Goal: Task Accomplishment & Management: Use online tool/utility

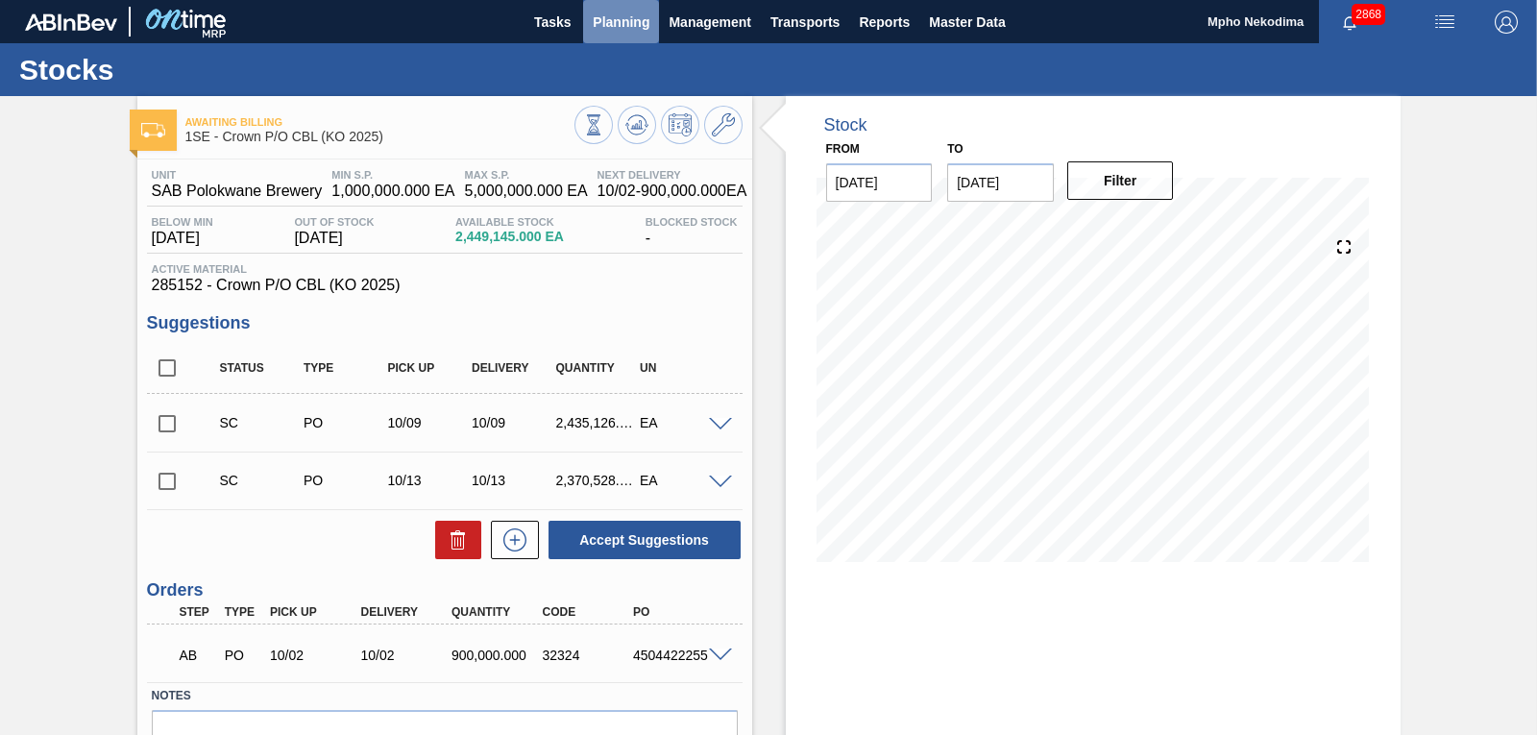
click at [625, 17] on span "Planning" at bounding box center [621, 22] width 57 height 23
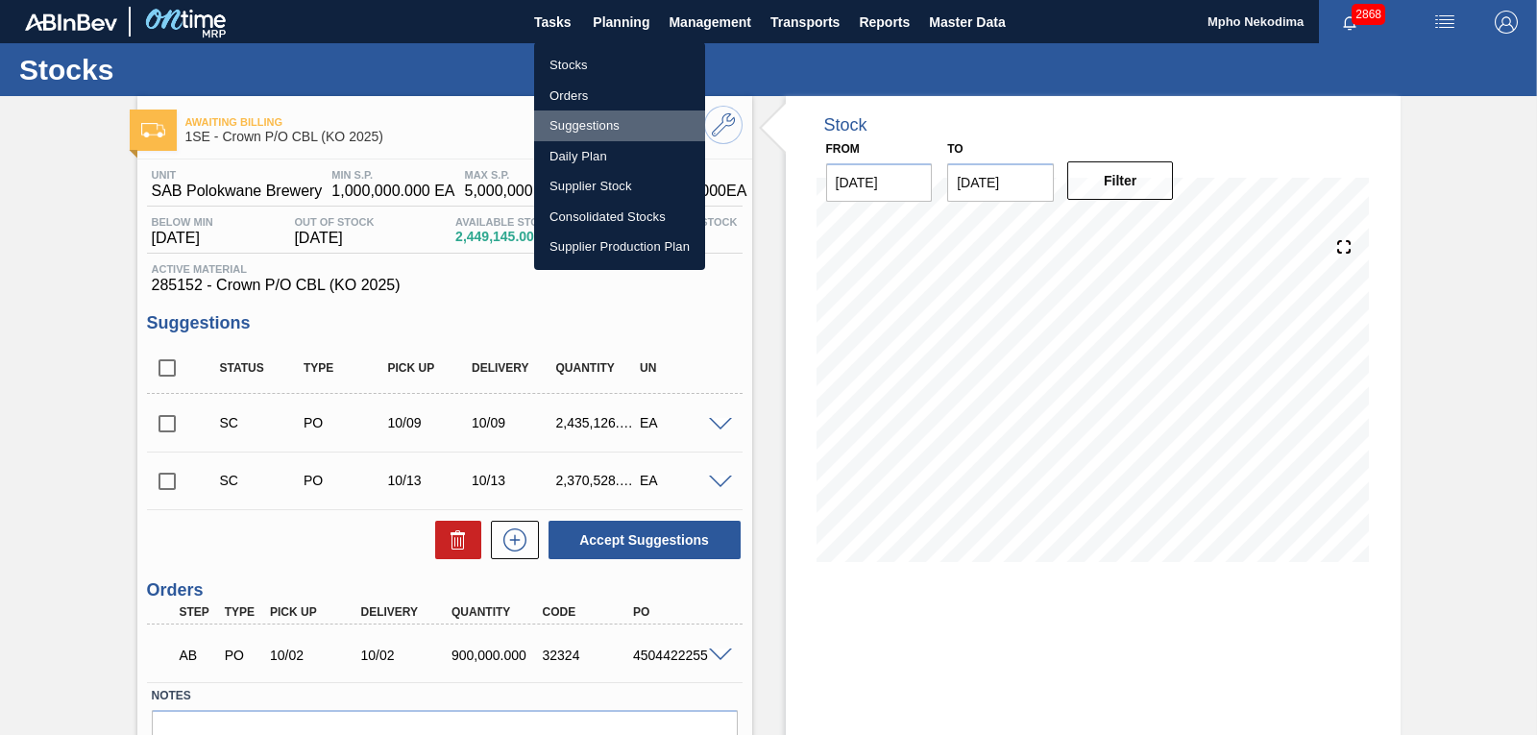
click at [584, 120] on li "Suggestions" at bounding box center [619, 125] width 171 height 31
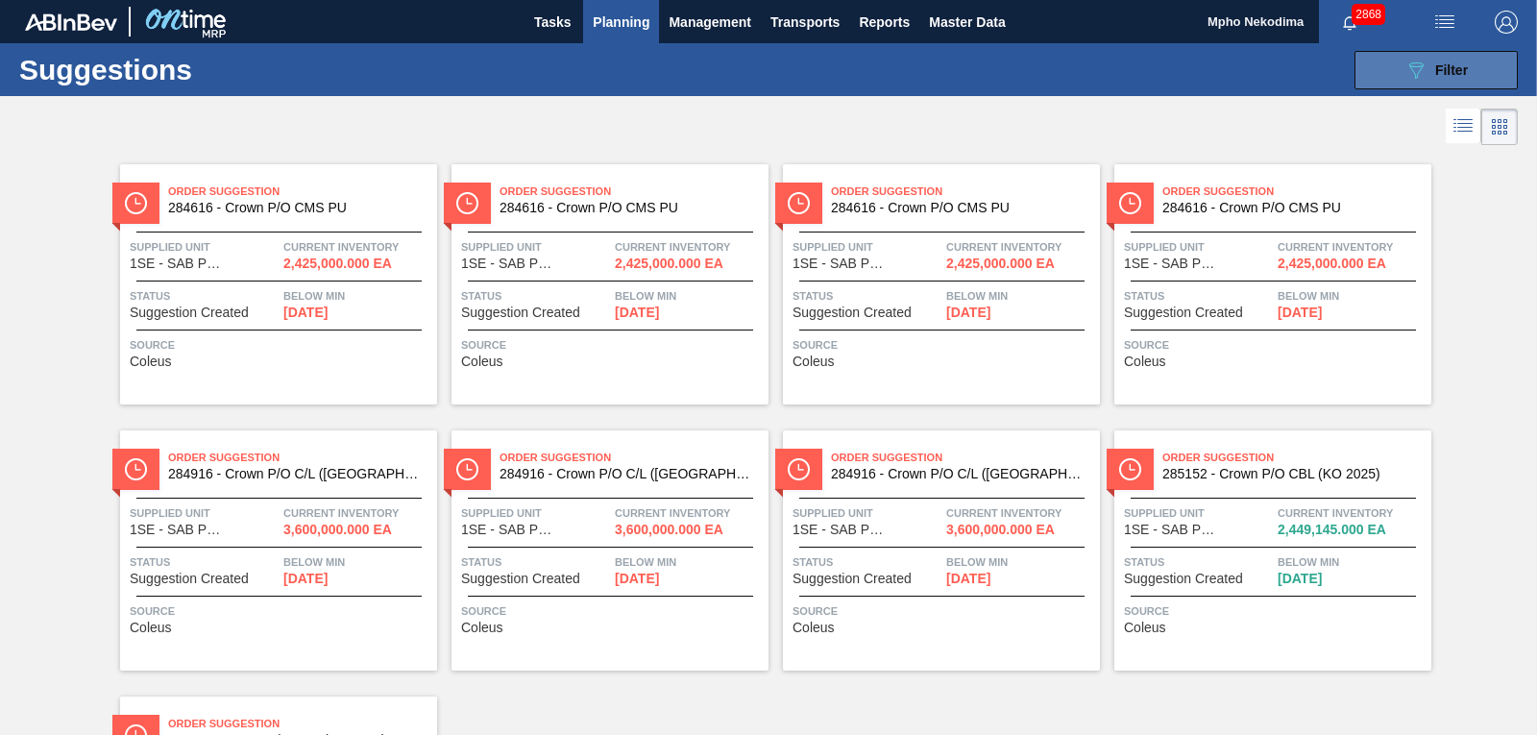
click at [1405, 81] on icon "089F7B8B-B2A5-4AFE-B5C0-19BA573D28AC" at bounding box center [1416, 70] width 23 height 23
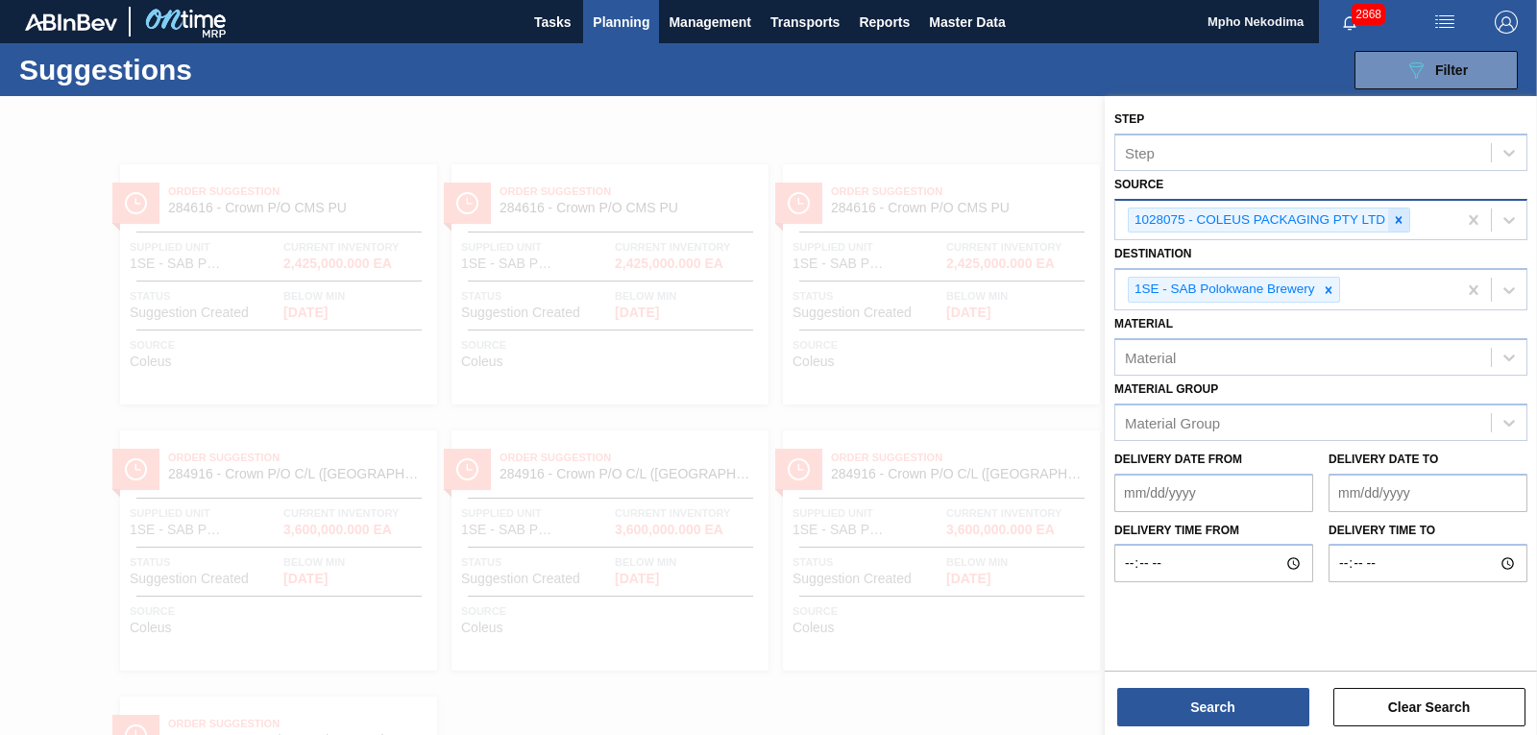
click at [1407, 221] on div at bounding box center [1398, 220] width 21 height 24
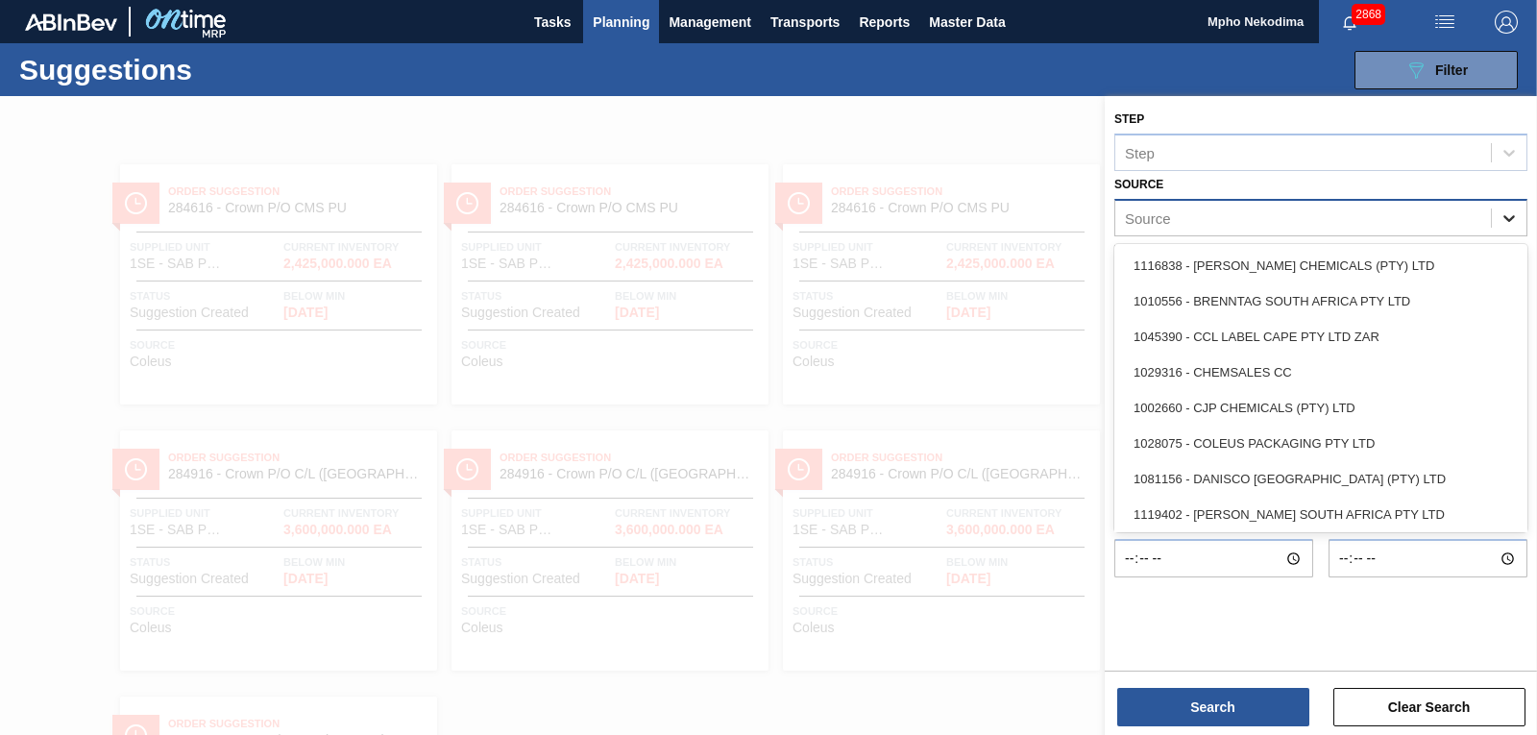
click at [1511, 219] on icon at bounding box center [1509, 218] width 12 height 7
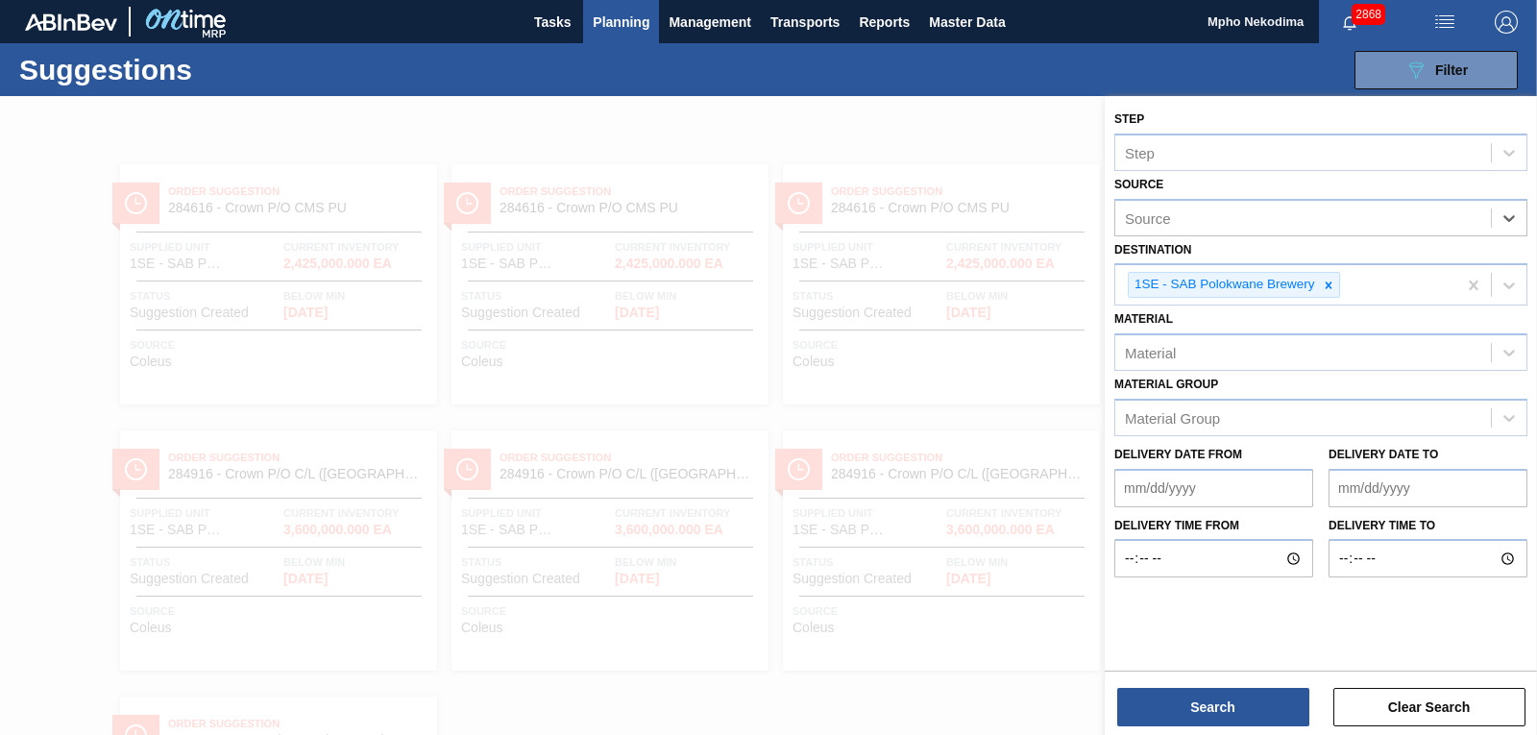
click at [1219, 217] on div "Source" at bounding box center [1303, 218] width 376 height 28
type input "ingra"
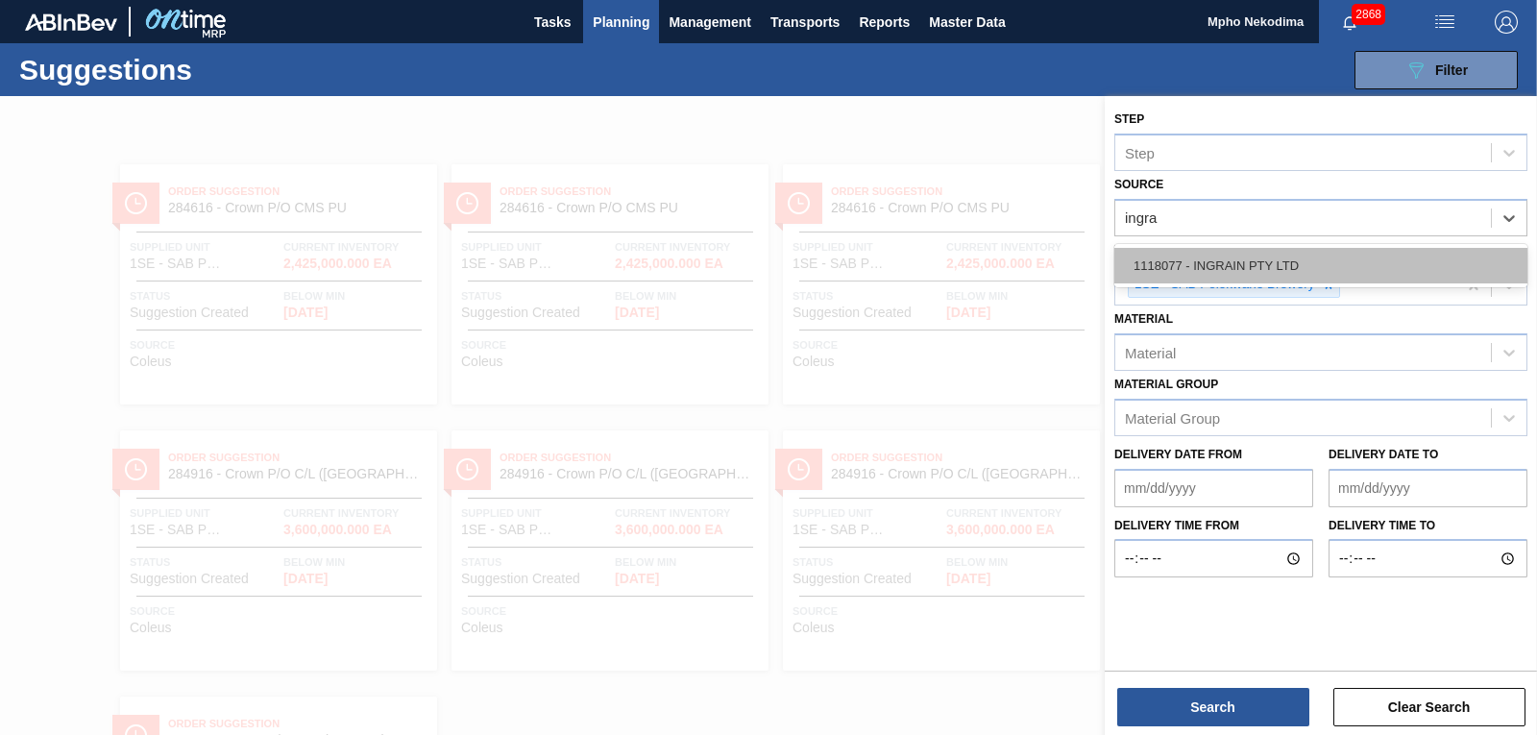
click at [1209, 265] on div "1118077 - INGRAIN PTY LTD" at bounding box center [1320, 266] width 413 height 36
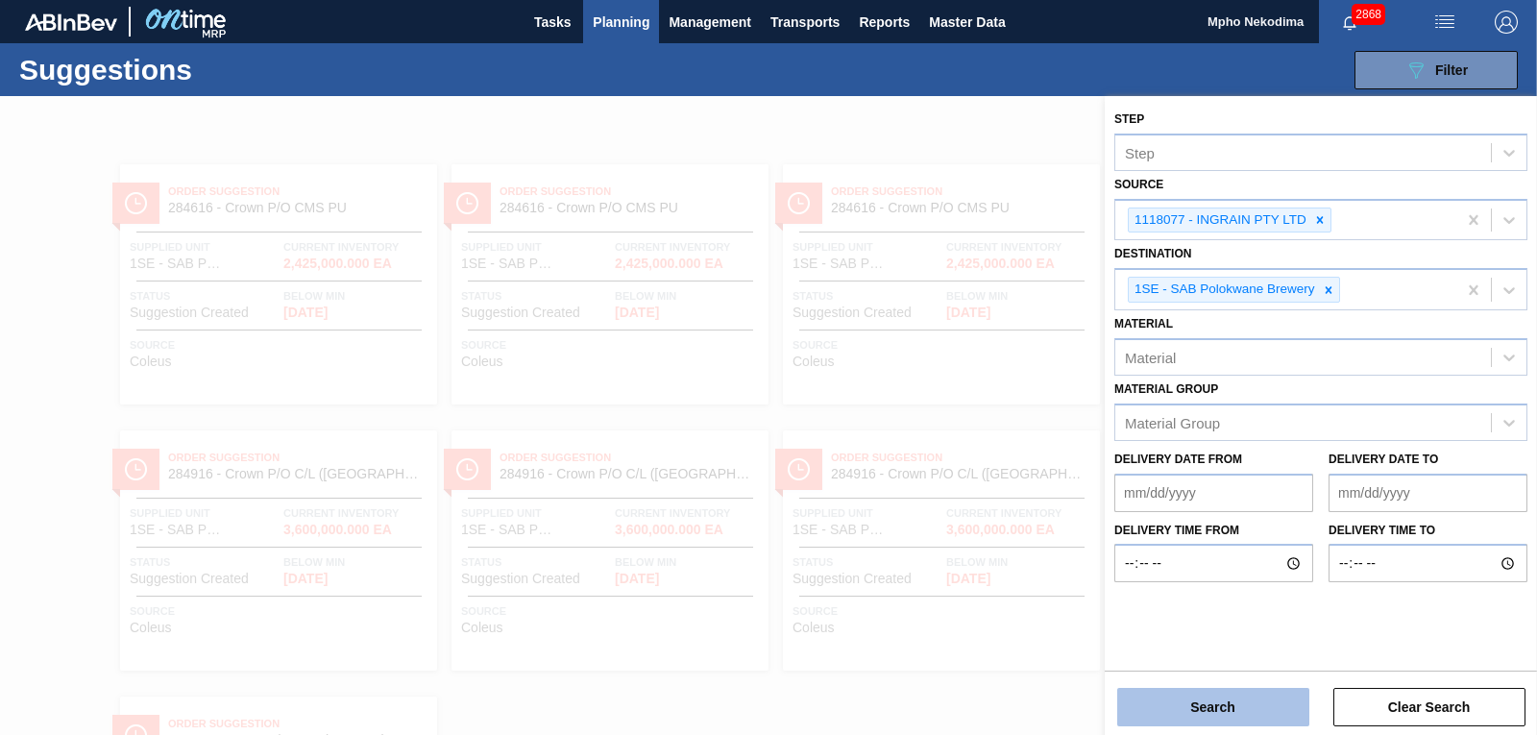
click at [1286, 717] on button "Search" at bounding box center [1213, 707] width 192 height 38
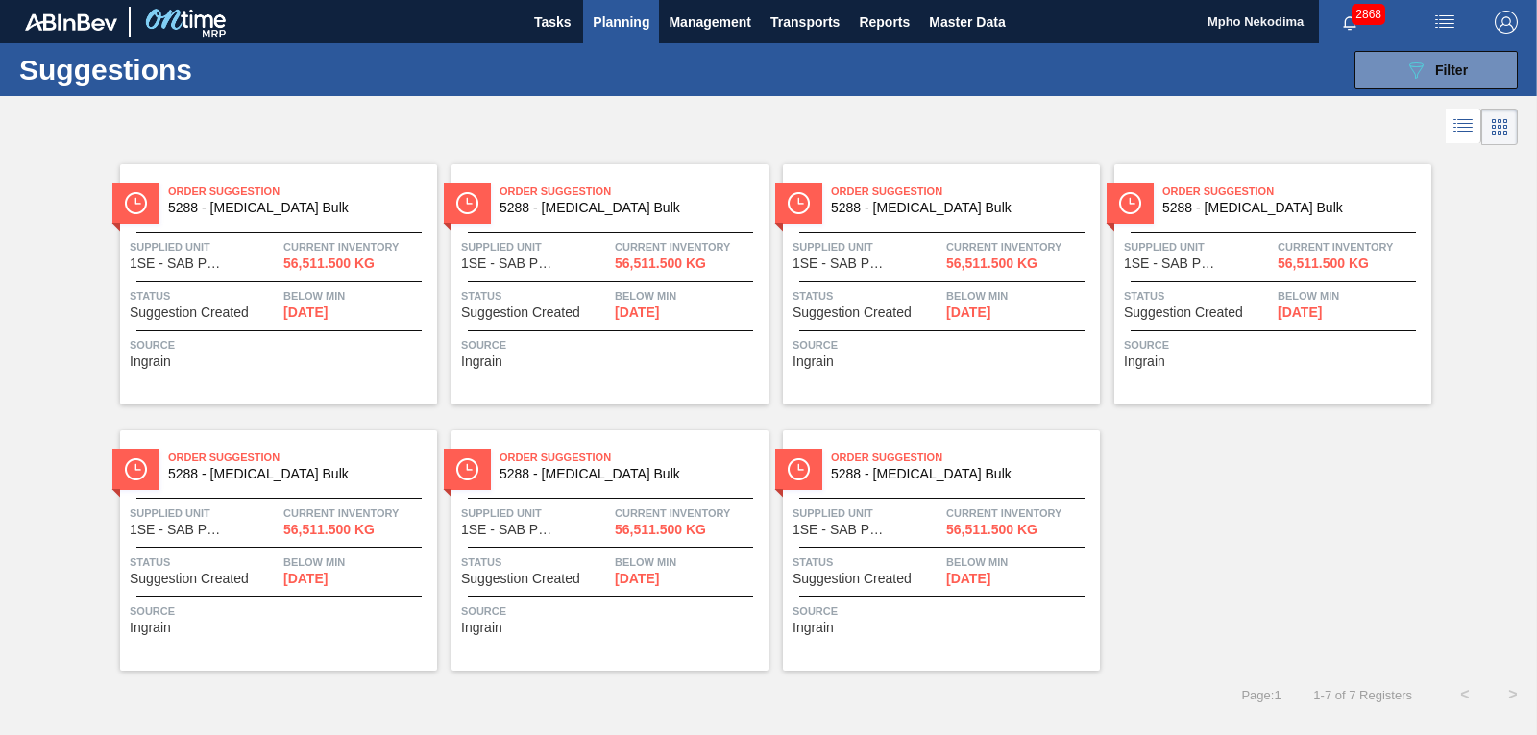
click at [834, 576] on span "Suggestion Created" at bounding box center [852, 579] width 119 height 14
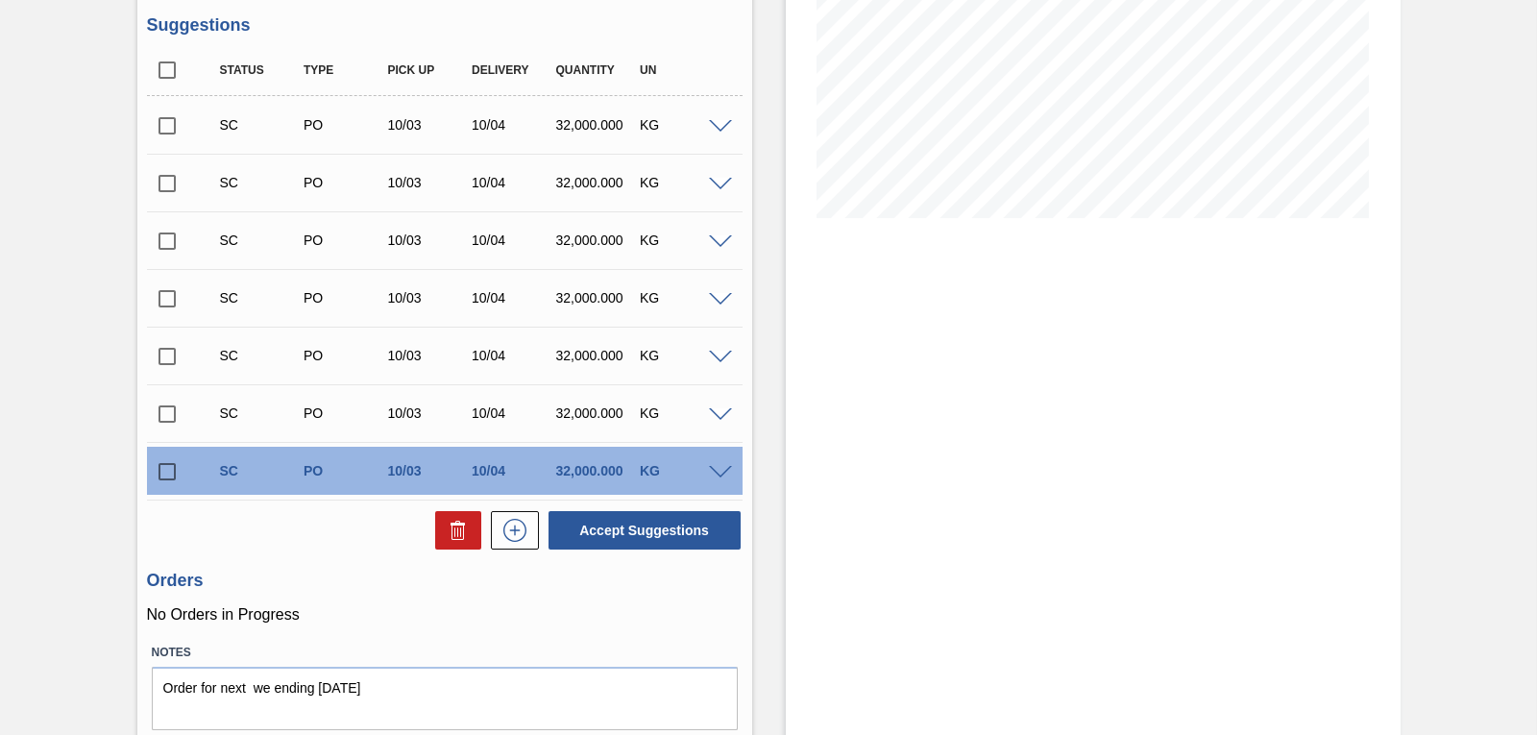
scroll to position [352, 0]
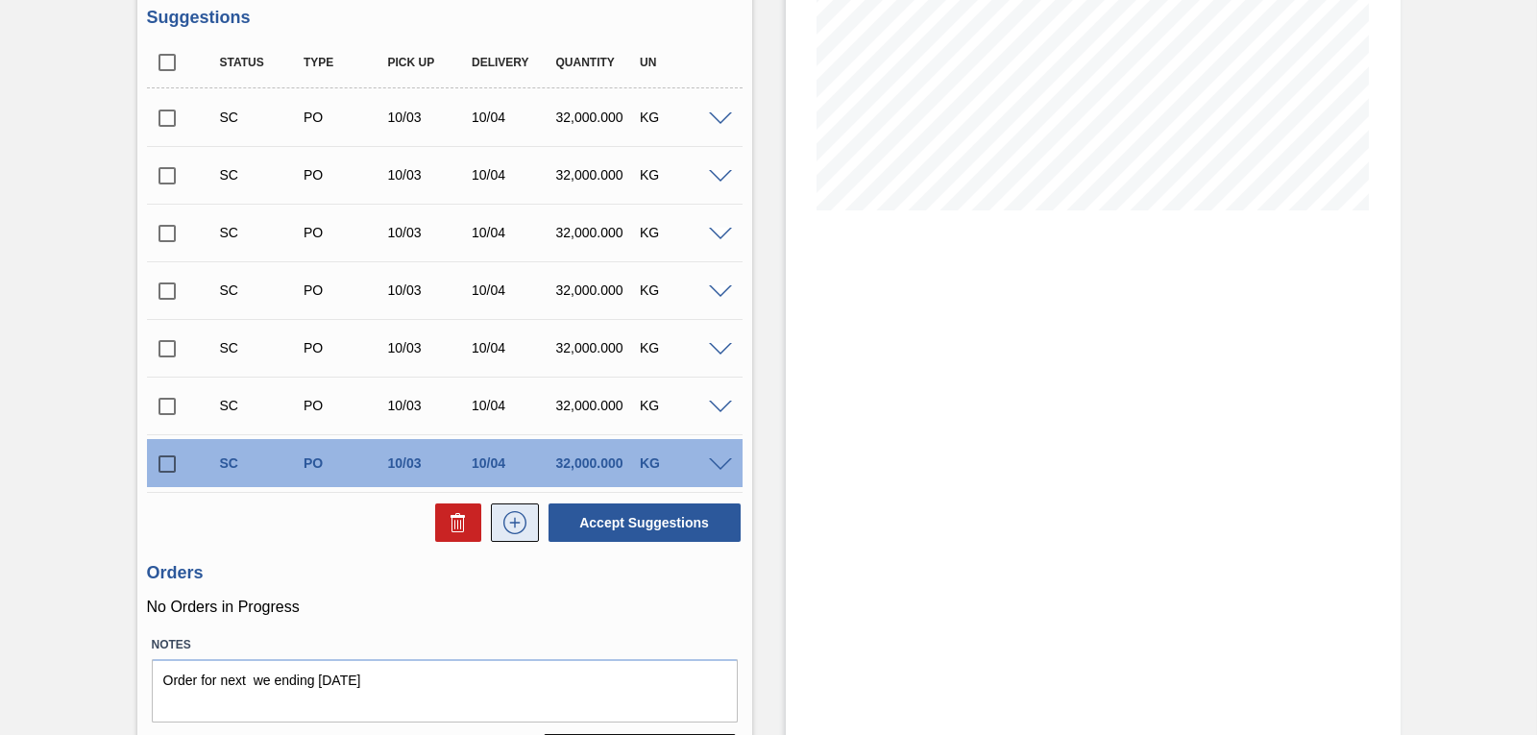
click at [517, 525] on icon at bounding box center [515, 522] width 31 height 23
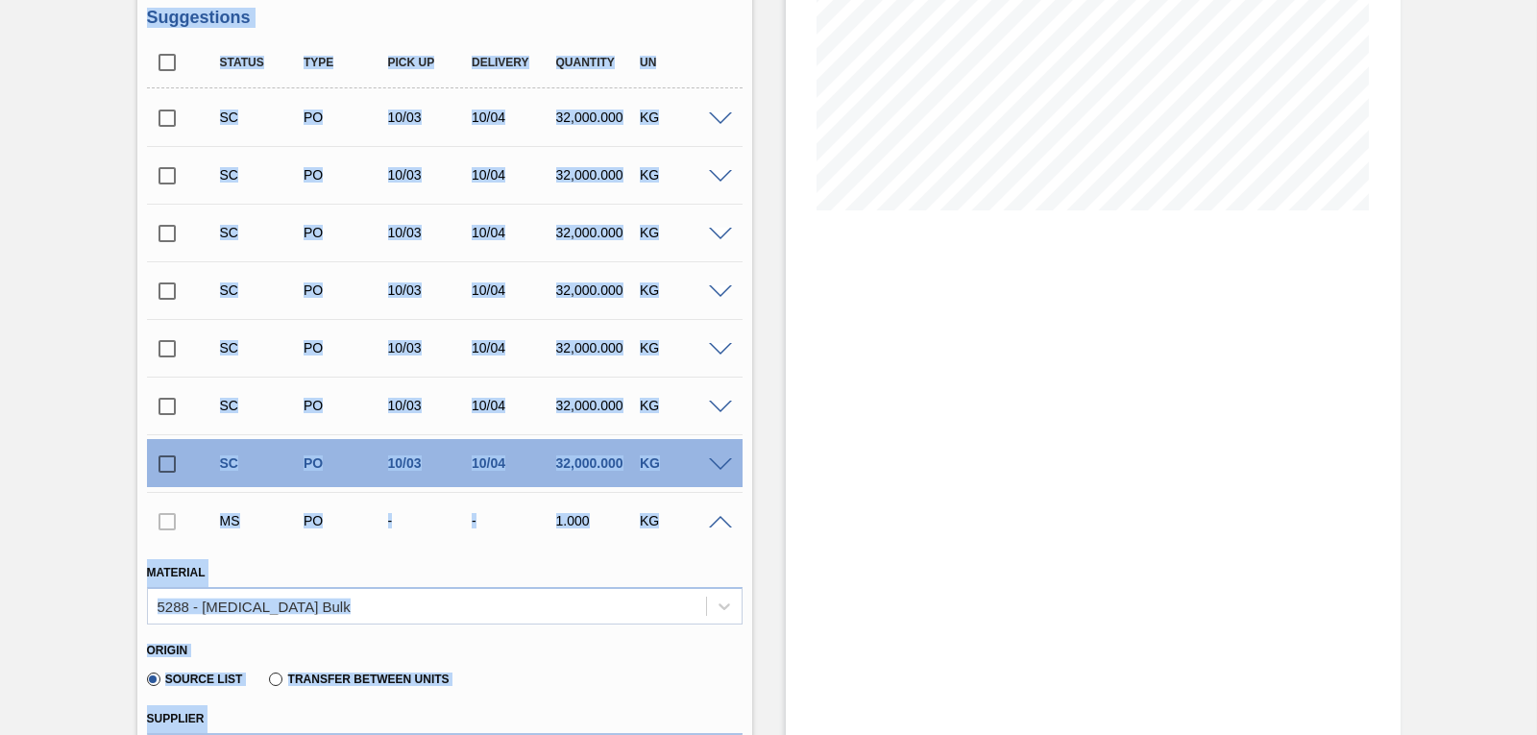
drag, startPoint x: 1533, startPoint y: 373, endPoint x: 1548, endPoint y: 436, distance: 65.0
click at [1536, 0] on html "Tasks Planning Management Transports Reports Master Data Mpho Nekodima 2868 Mar…" at bounding box center [768, 0] width 1537 height 0
click at [1355, 348] on div "Stock From [DATE] to [DATE] Filter 10/16 Stock Projection 253,261.5 SAP Plannin…" at bounding box center [1093, 689] width 615 height 1890
click at [1247, 320] on div "Stock From [DATE] to [DATE] Filter 10/16 Stock Projection 253,261.5 SAP Plannin…" at bounding box center [1093, 689] width 615 height 1890
click at [909, 352] on div "Stock From [DATE] to [DATE] Filter 10/16 Stock Projection 253,261.5 SAP Plannin…" at bounding box center [1093, 689] width 615 height 1890
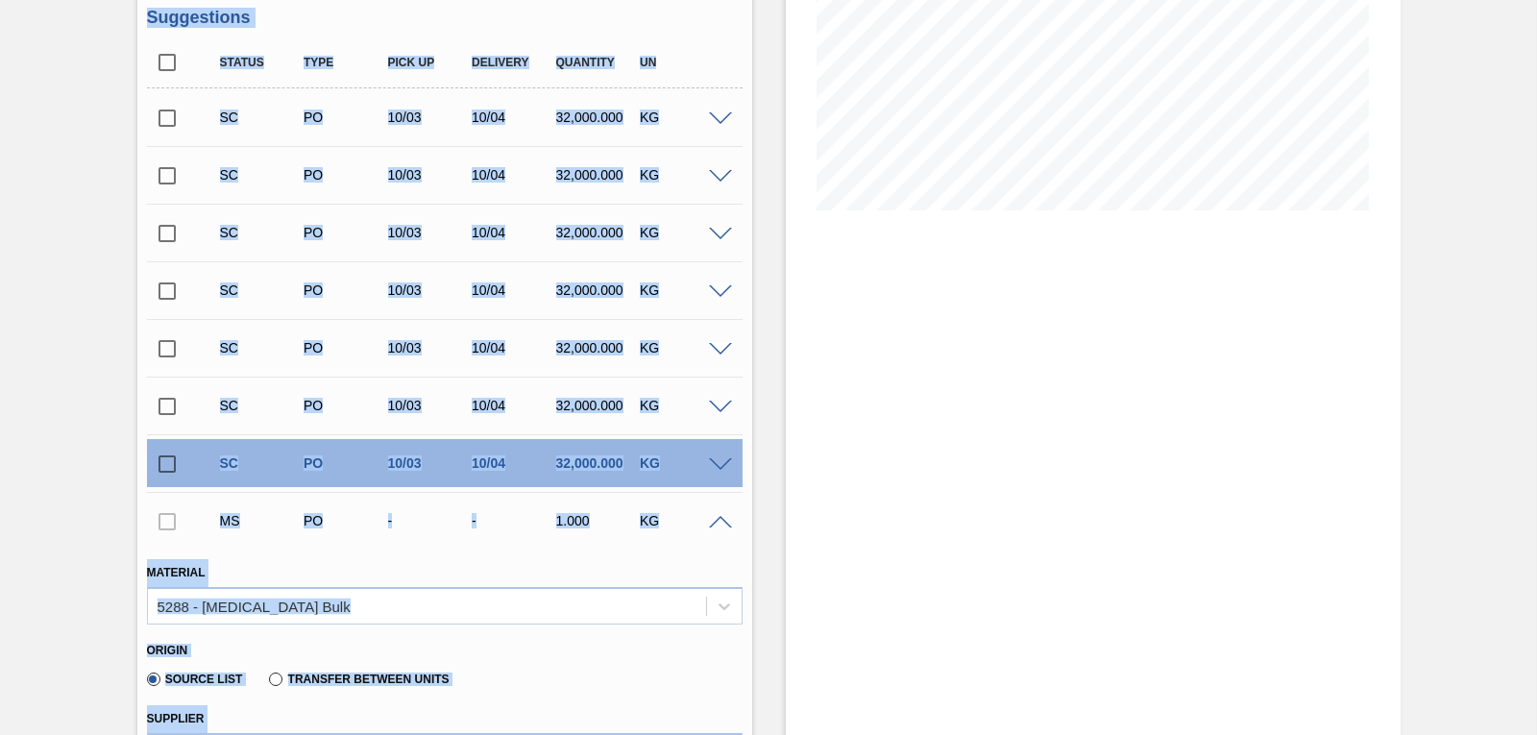
click at [695, 543] on div "MS PO - - 1.000 KG" at bounding box center [445, 521] width 596 height 48
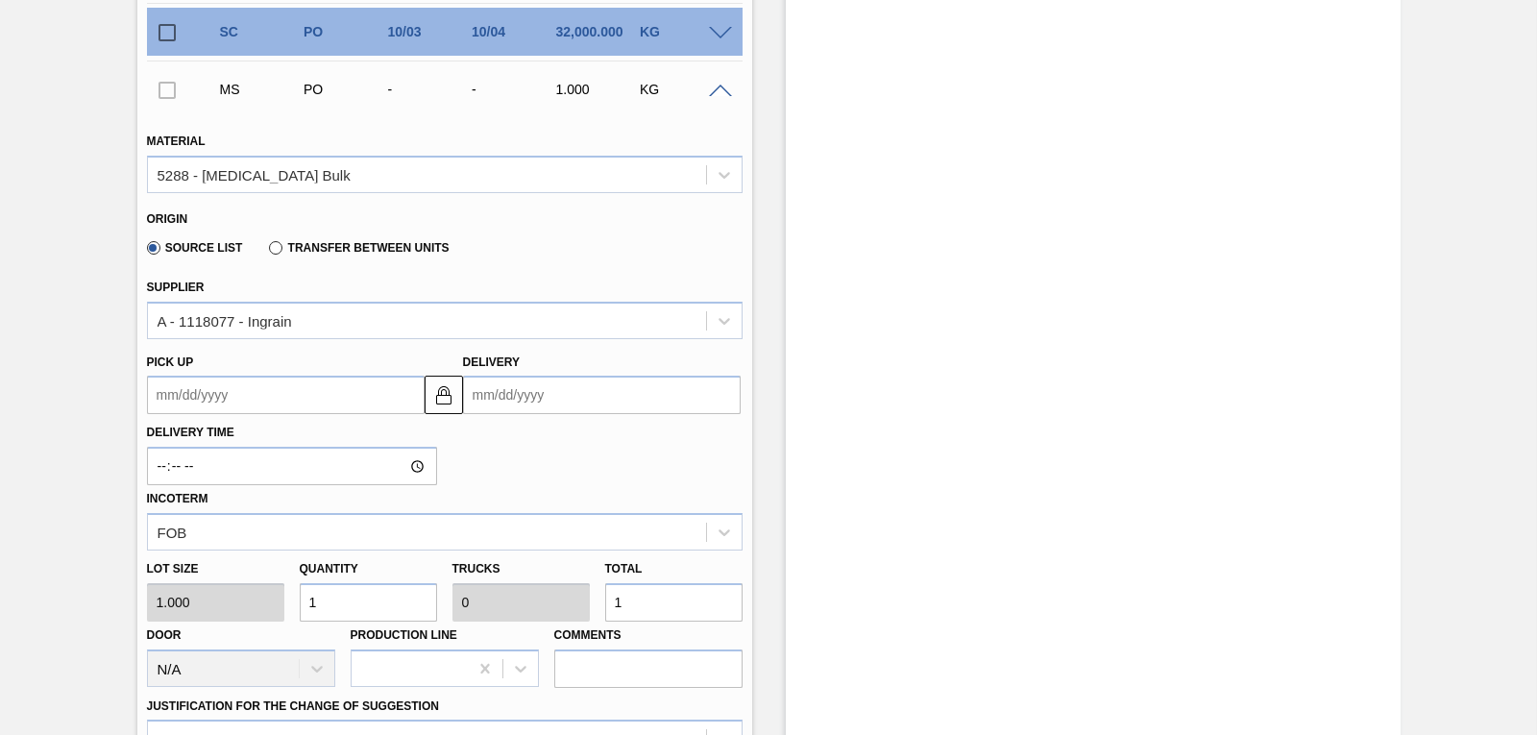
scroll to position [843, 0]
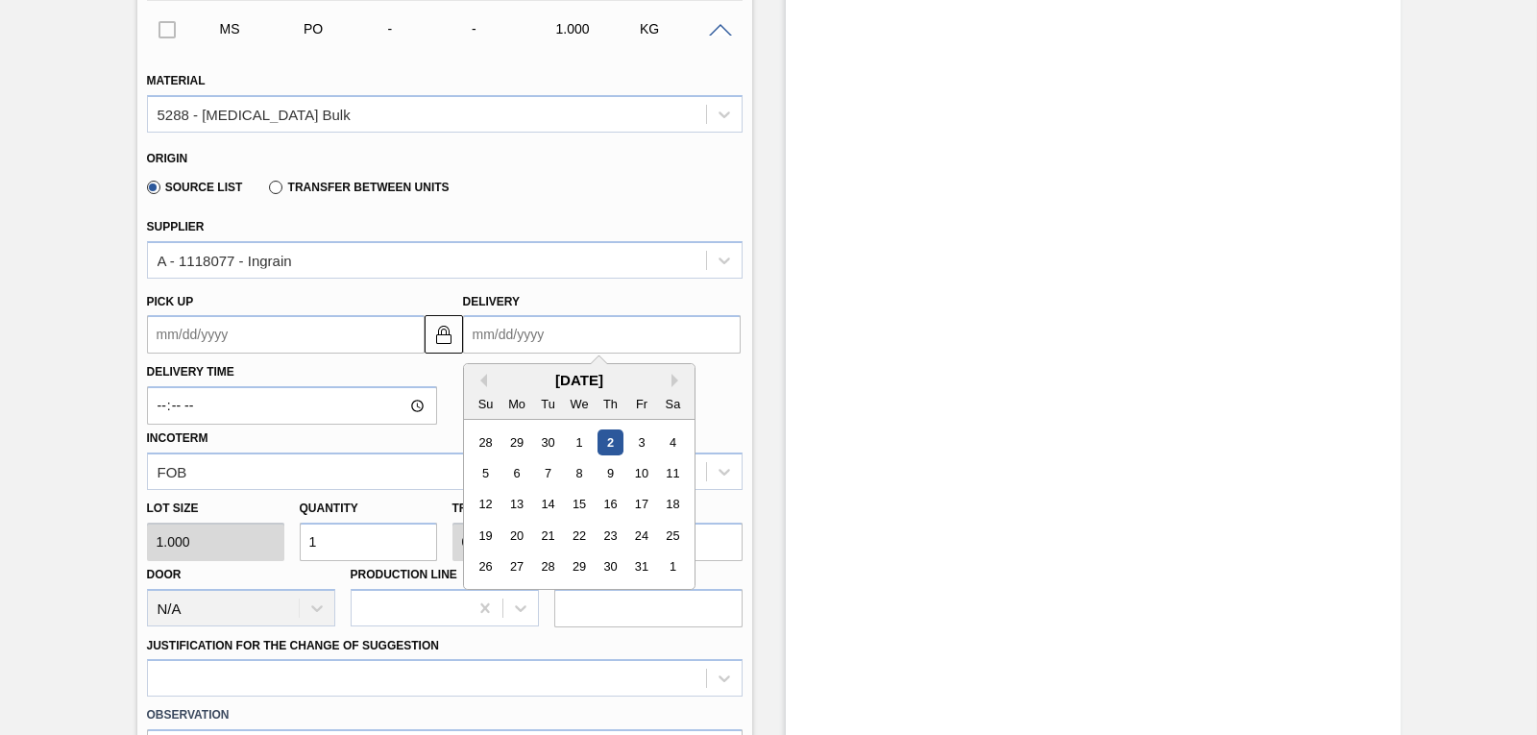
click at [481, 340] on input "Delivery" at bounding box center [602, 334] width 278 height 38
click at [670, 470] on div "11" at bounding box center [672, 473] width 26 height 26
type up3256142330 "[DATE]"
type input "[DATE]"
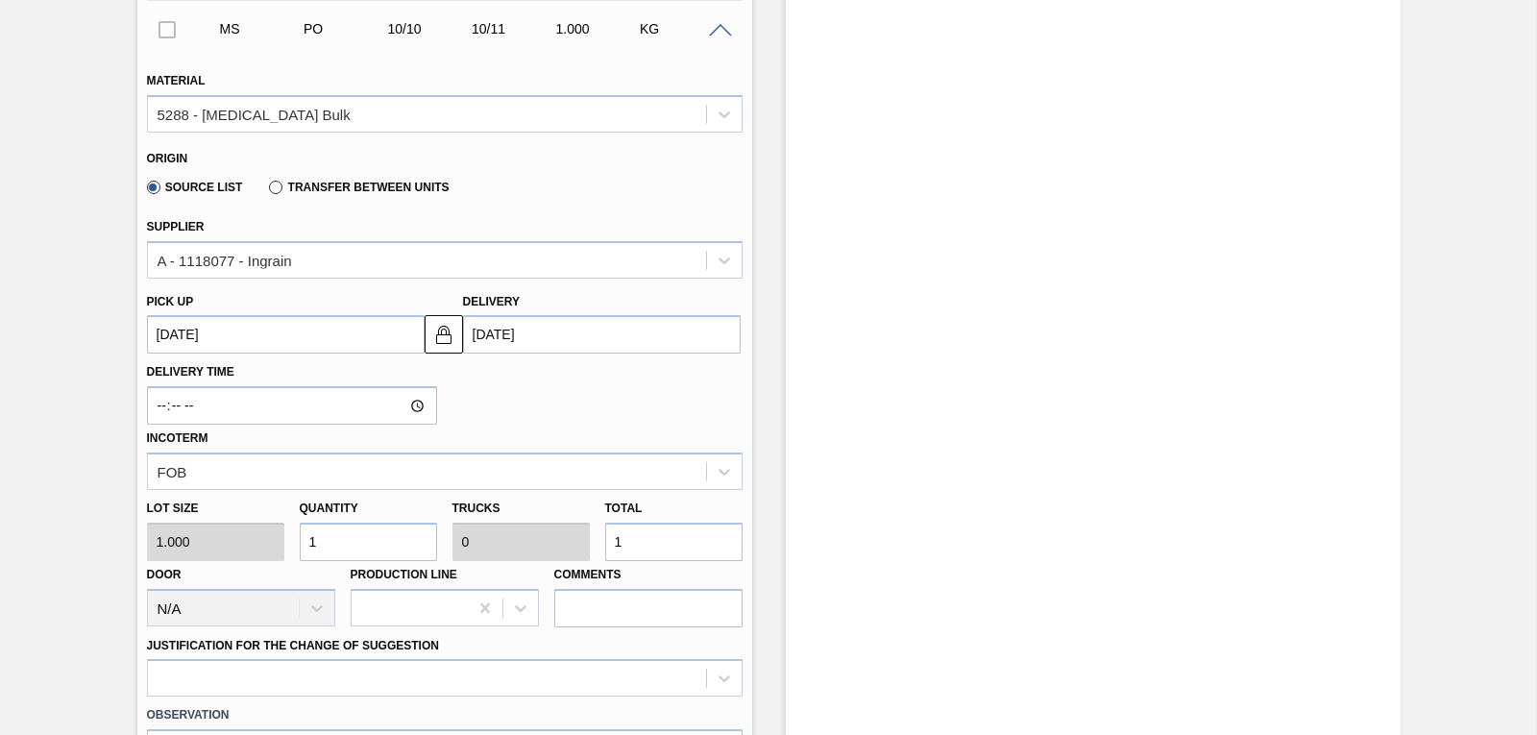
drag, startPoint x: 371, startPoint y: 541, endPoint x: 177, endPoint y: 560, distance: 195.0
click at [177, 560] on div "Lot size 1.000 Quantity 1 Trucks 0 Total 1 Door N/A Production Line Comments" at bounding box center [444, 558] width 611 height 137
type input "31"
type input "0.001"
type input "31"
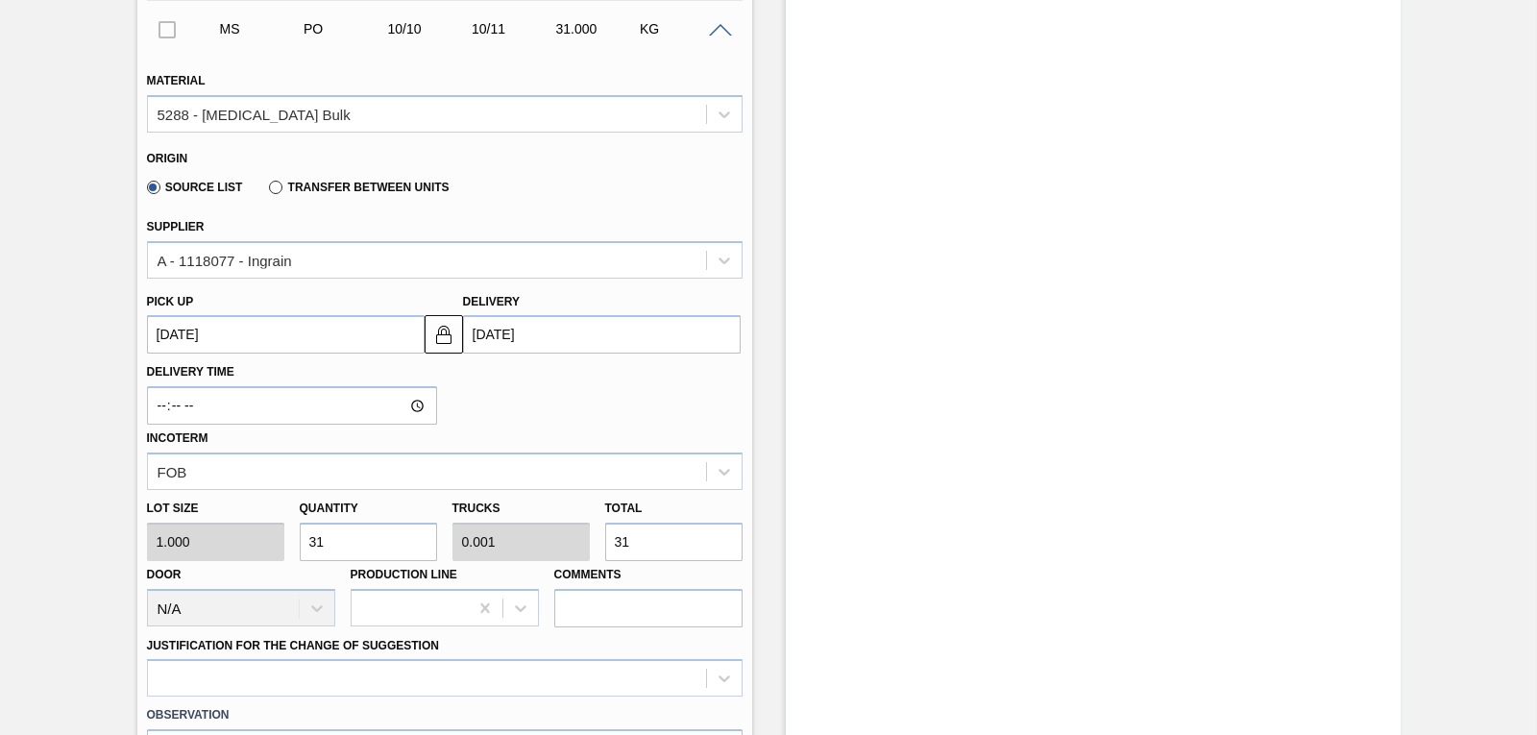
type input "310"
type input "0.01"
type input "310"
type input "3,100"
type input "0.097"
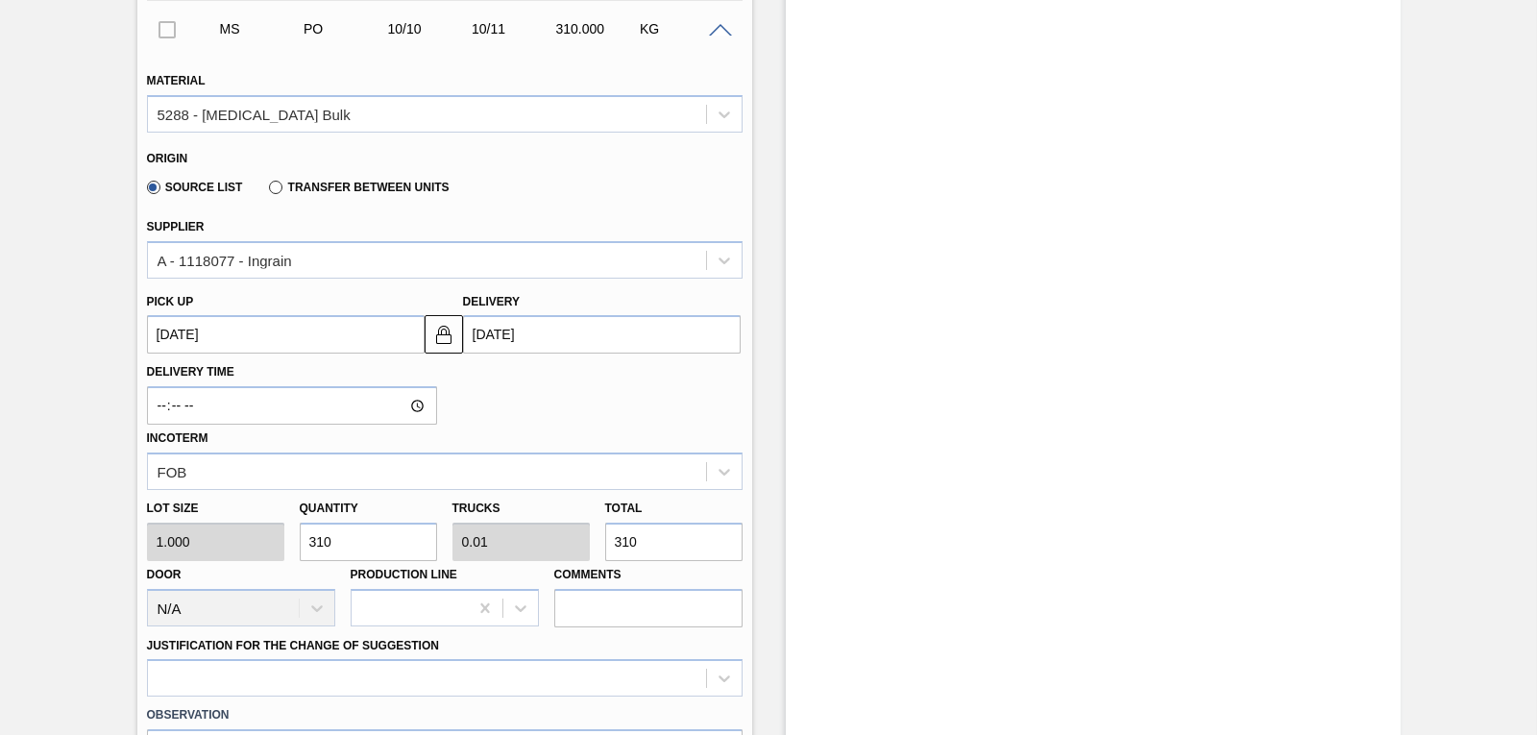
type input "3,100"
type input "31,000"
type input "0.969"
type input "31,000"
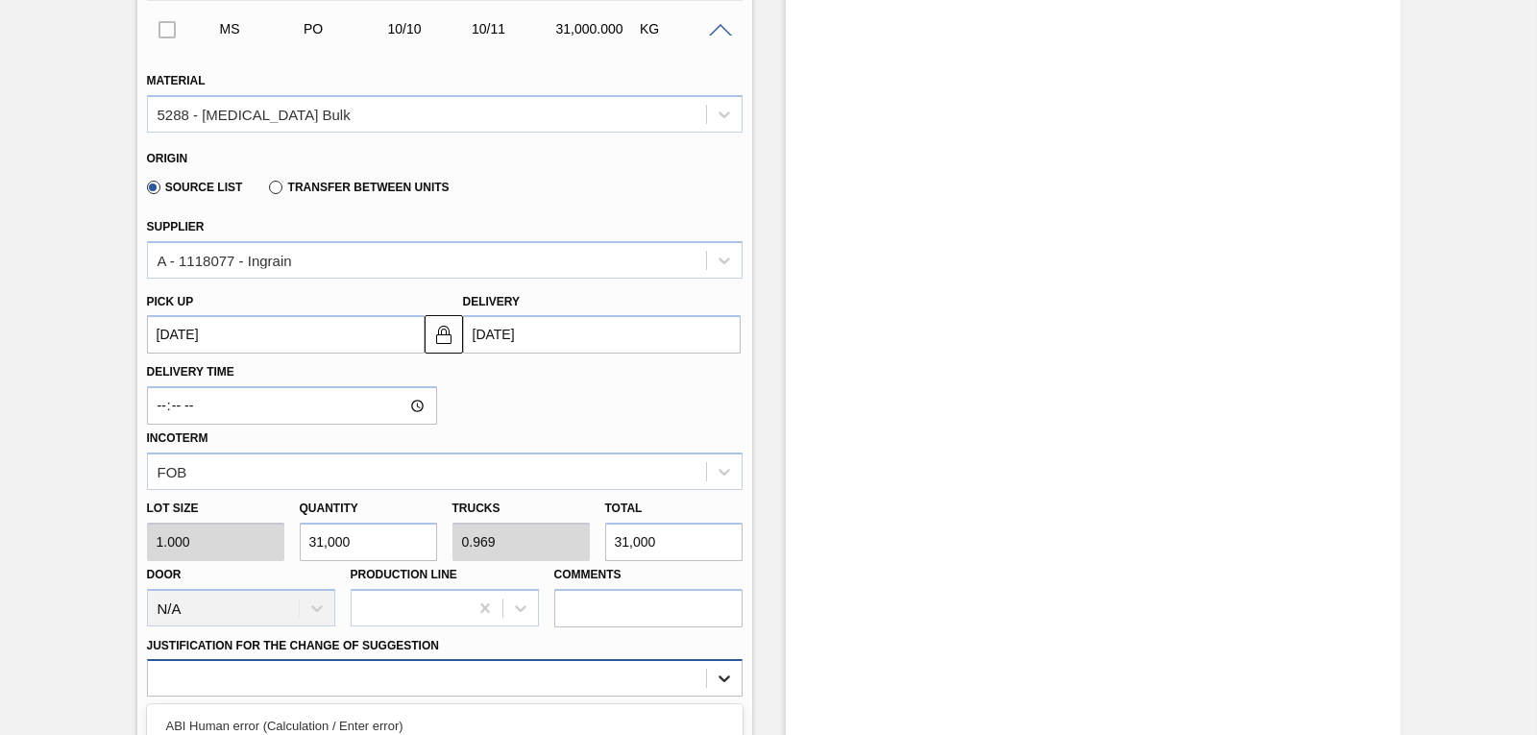
scroll to position [1109, 0]
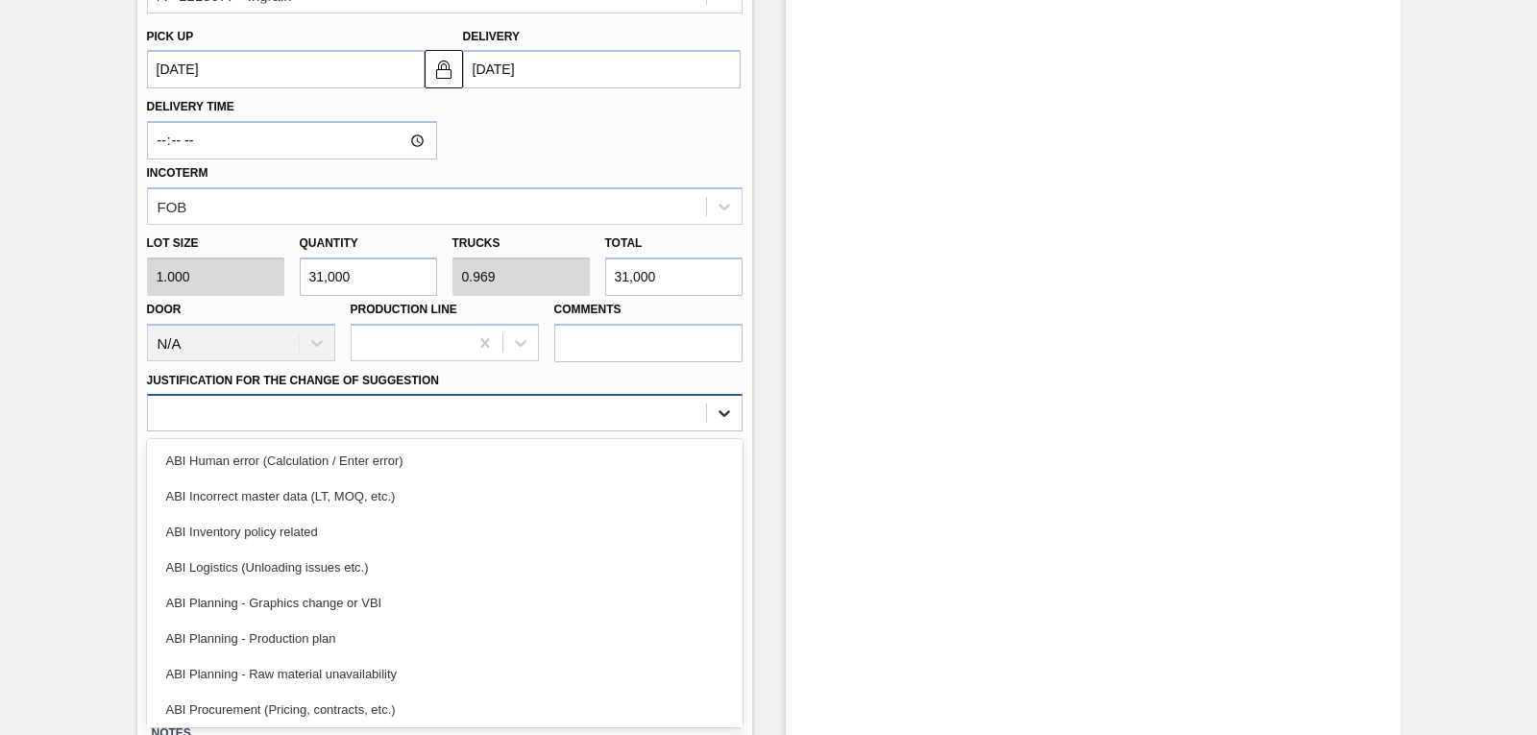
click at [717, 431] on div "option ABI Planning - Raw material unavailability focused, 7 of 18. 18 results …" at bounding box center [445, 412] width 596 height 37
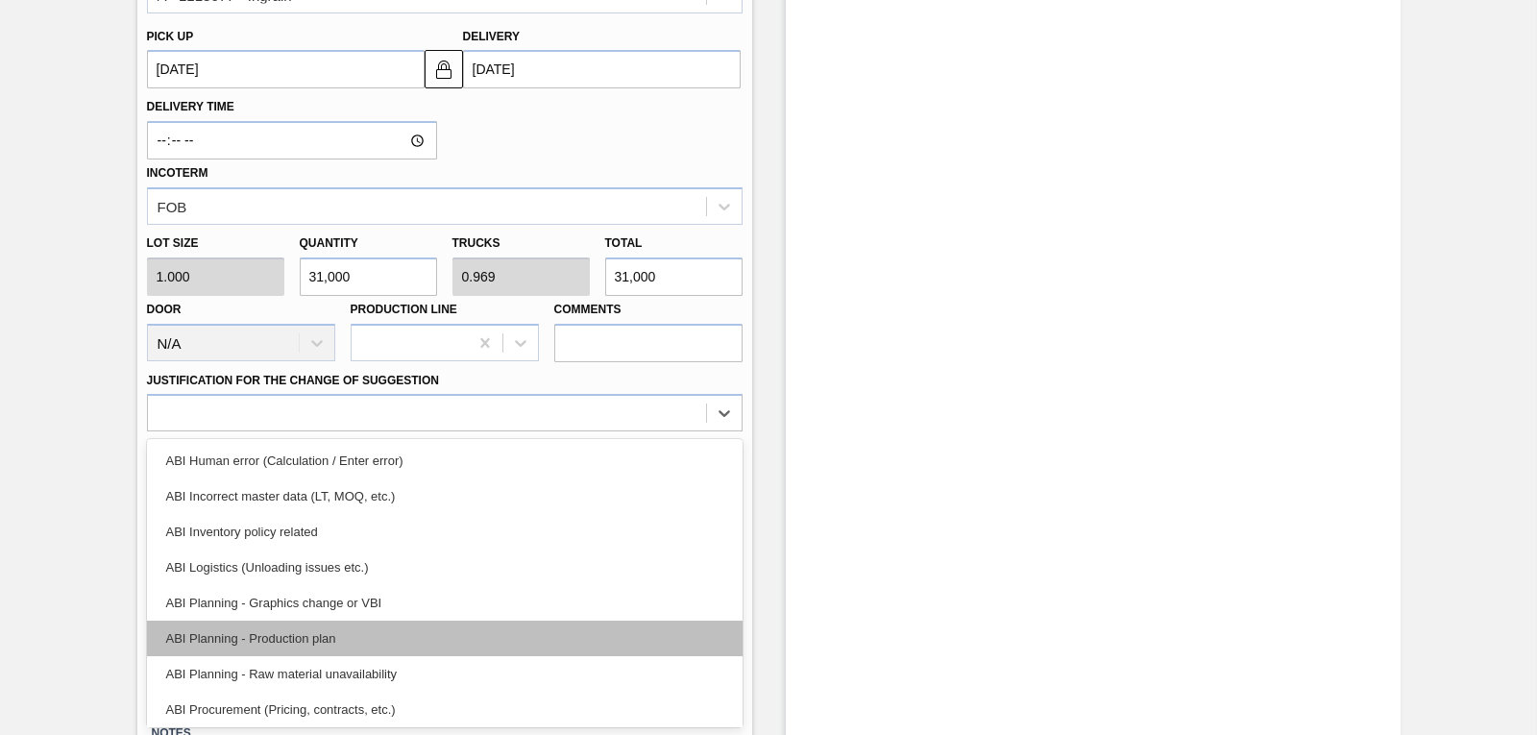
click at [462, 645] on div "ABI Planning - Production plan" at bounding box center [445, 639] width 596 height 36
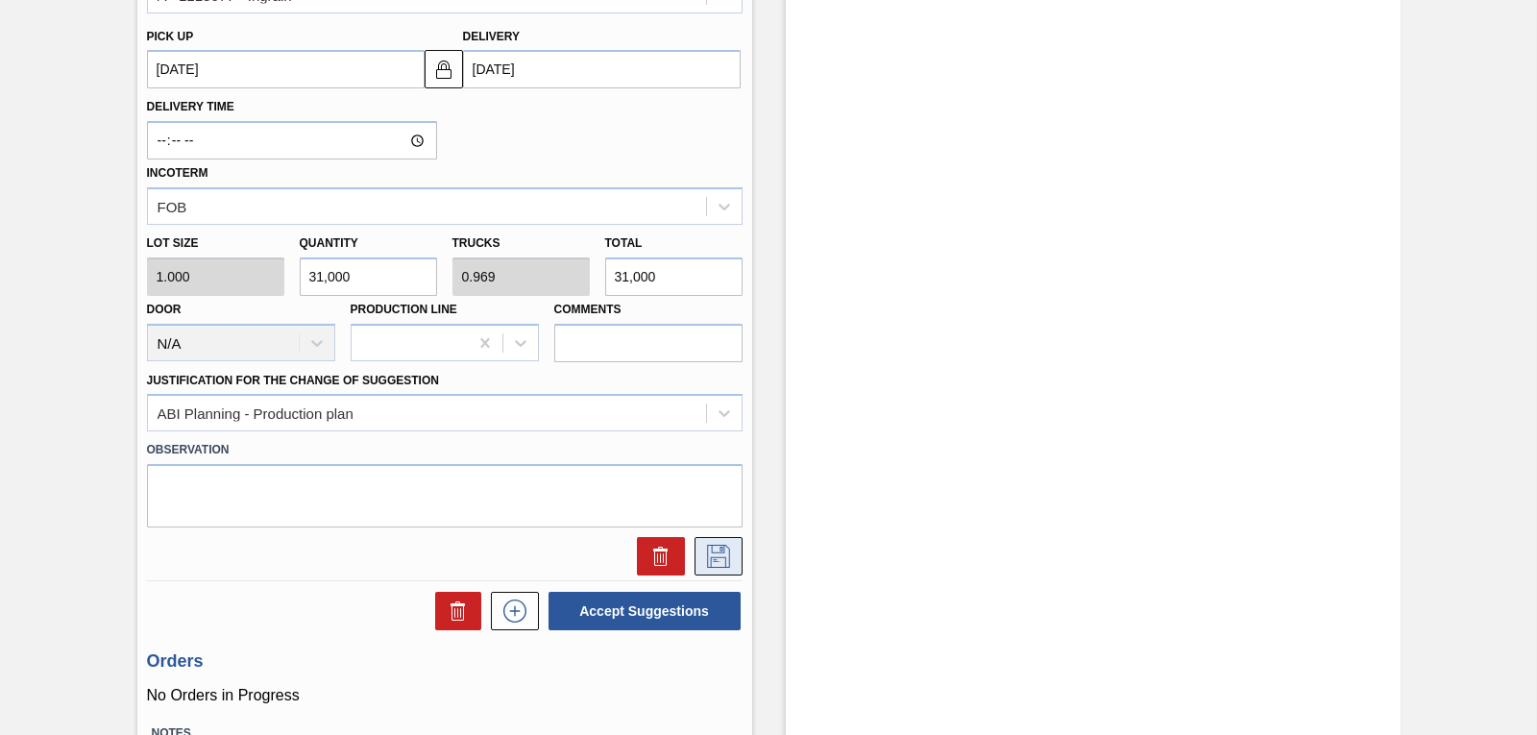
click at [721, 548] on icon at bounding box center [718, 556] width 31 height 23
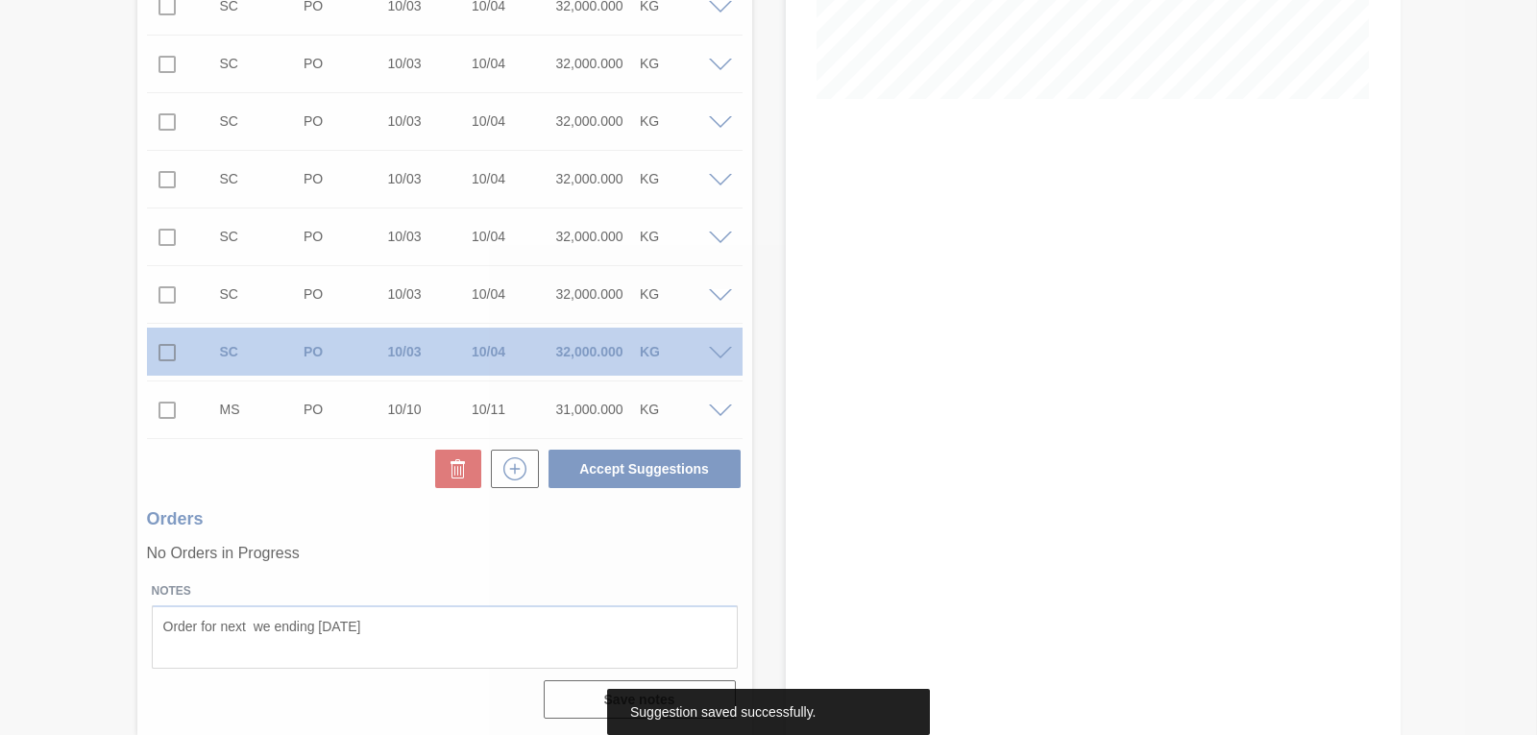
scroll to position [463, 0]
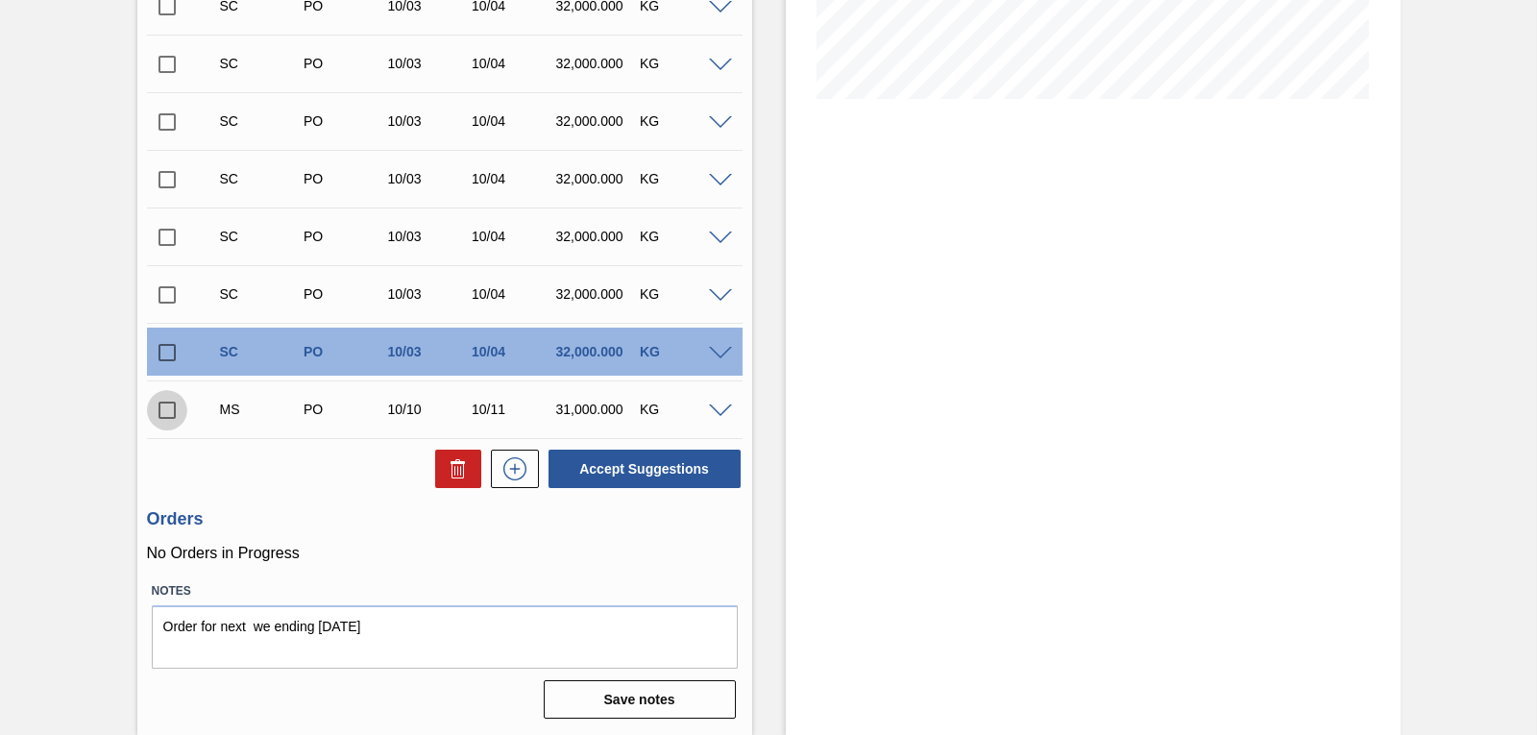
click at [166, 420] on input "checkbox" at bounding box center [167, 410] width 40 height 40
click at [621, 468] on button "Accept Suggestions" at bounding box center [645, 469] width 192 height 38
checkbox input "false"
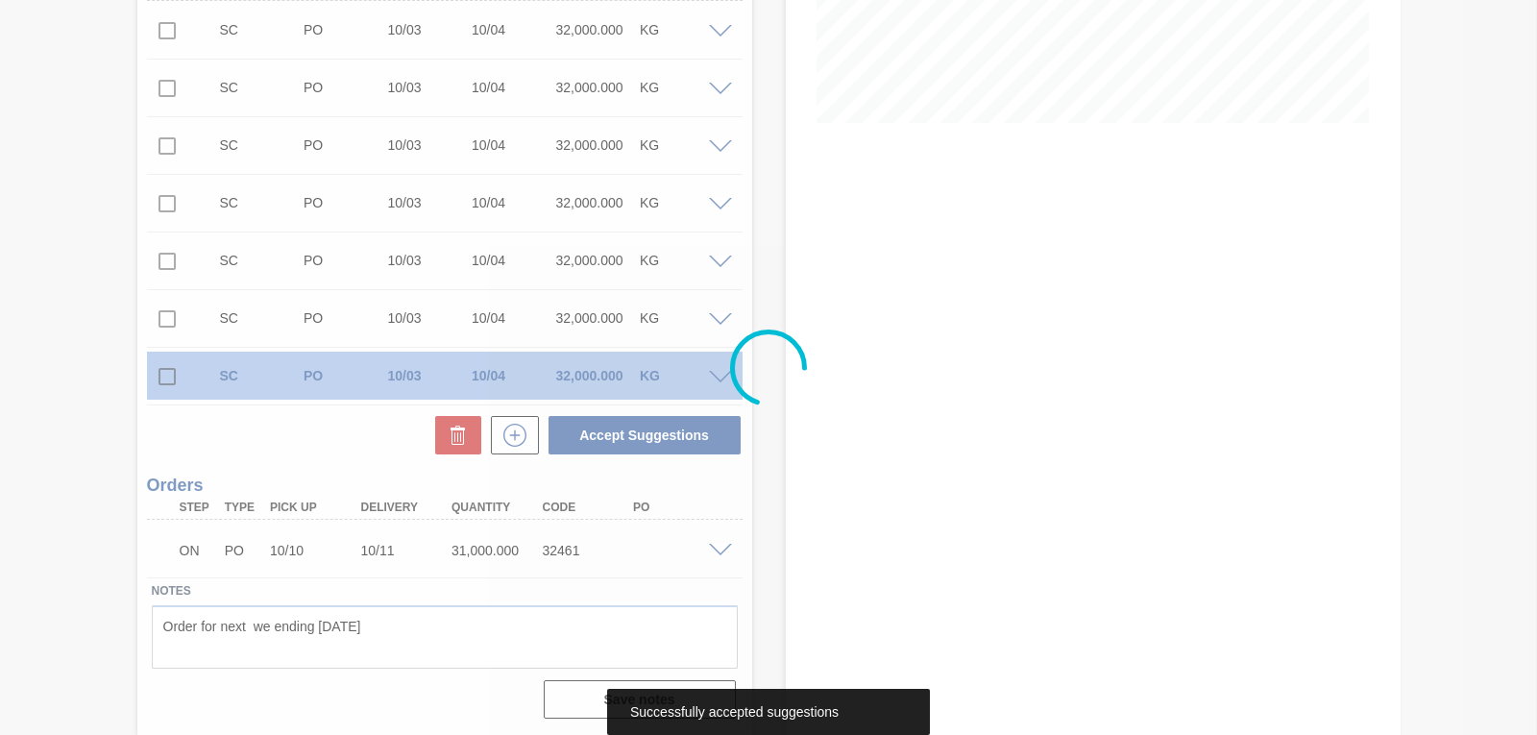
scroll to position [439, 0]
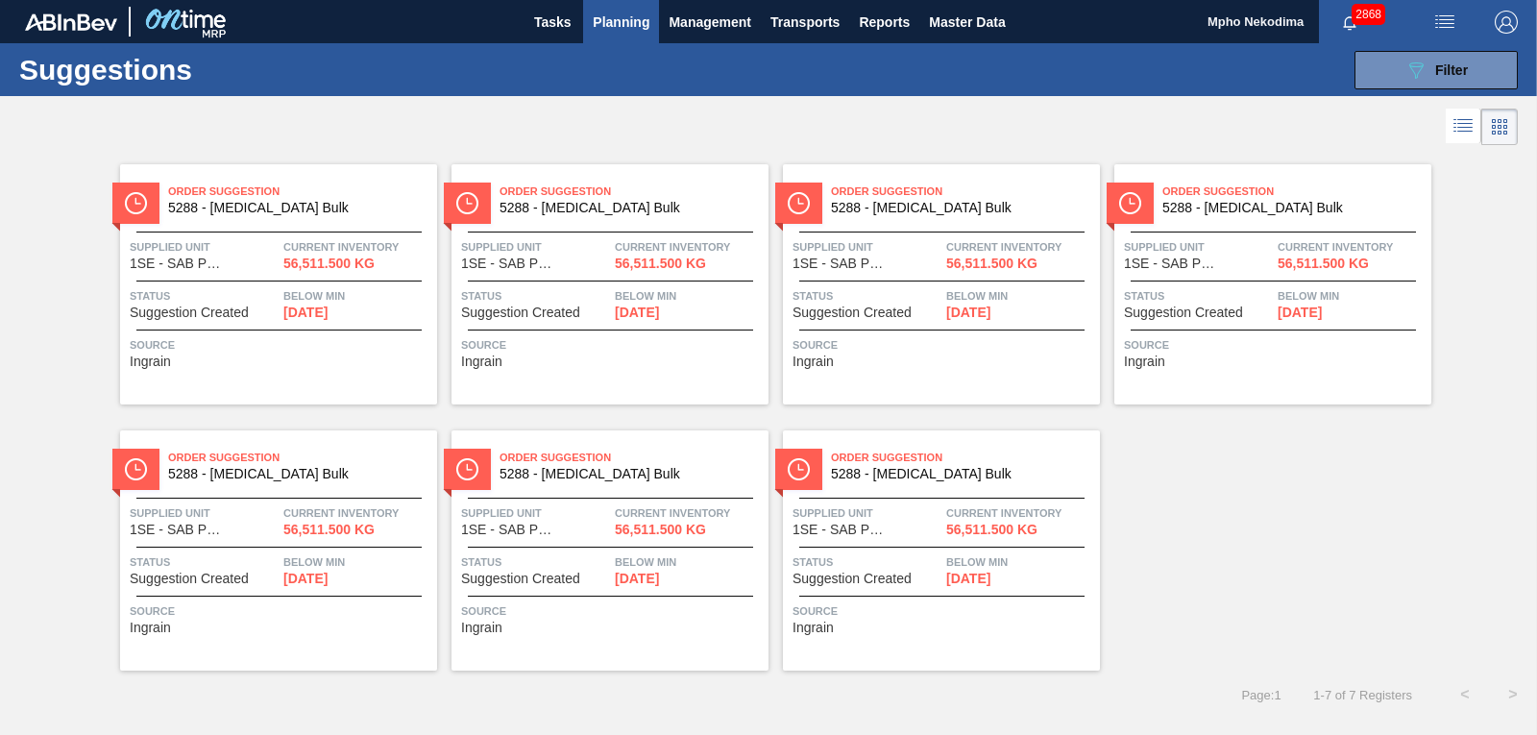
click at [633, 12] on span "Planning" at bounding box center [621, 22] width 57 height 23
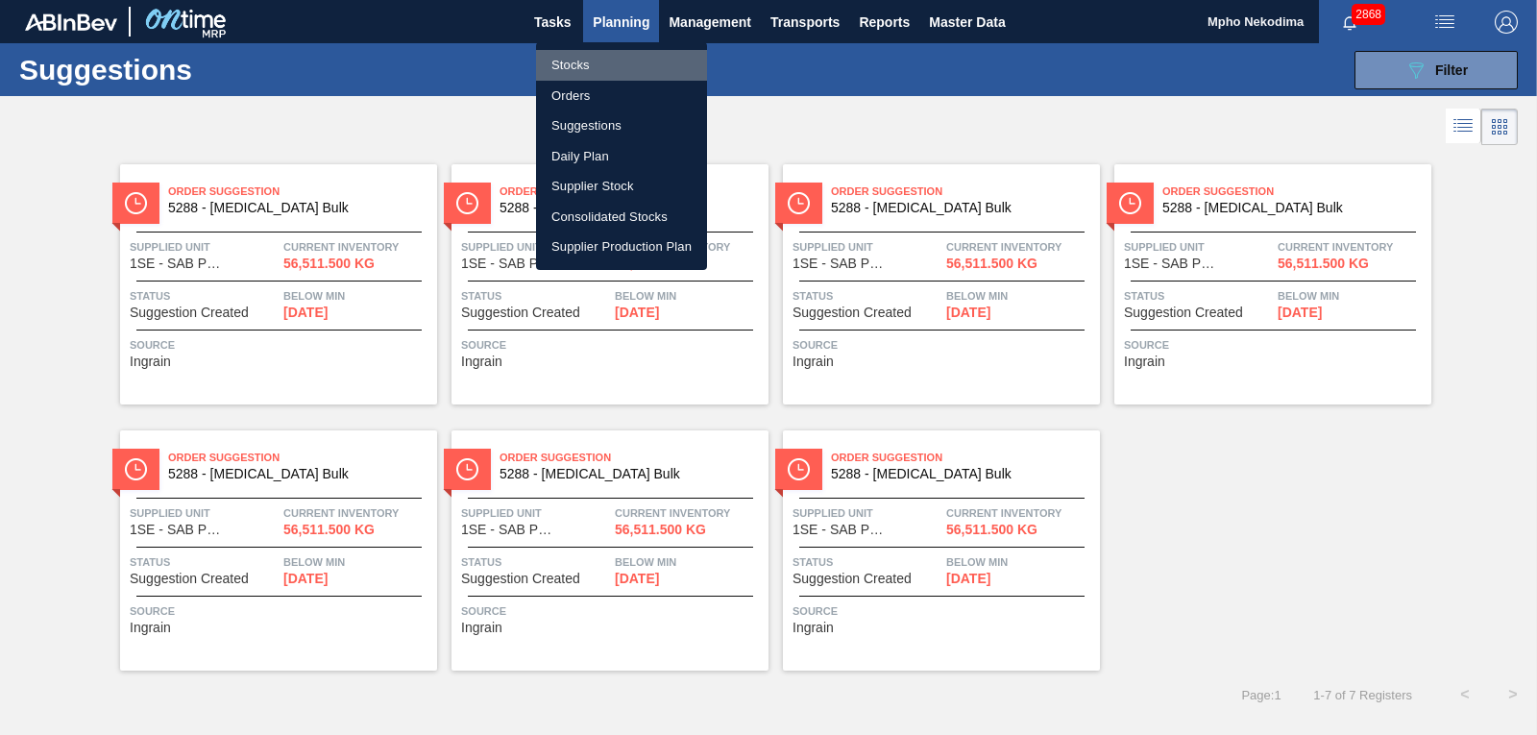
click at [574, 68] on li "Stocks" at bounding box center [621, 65] width 171 height 31
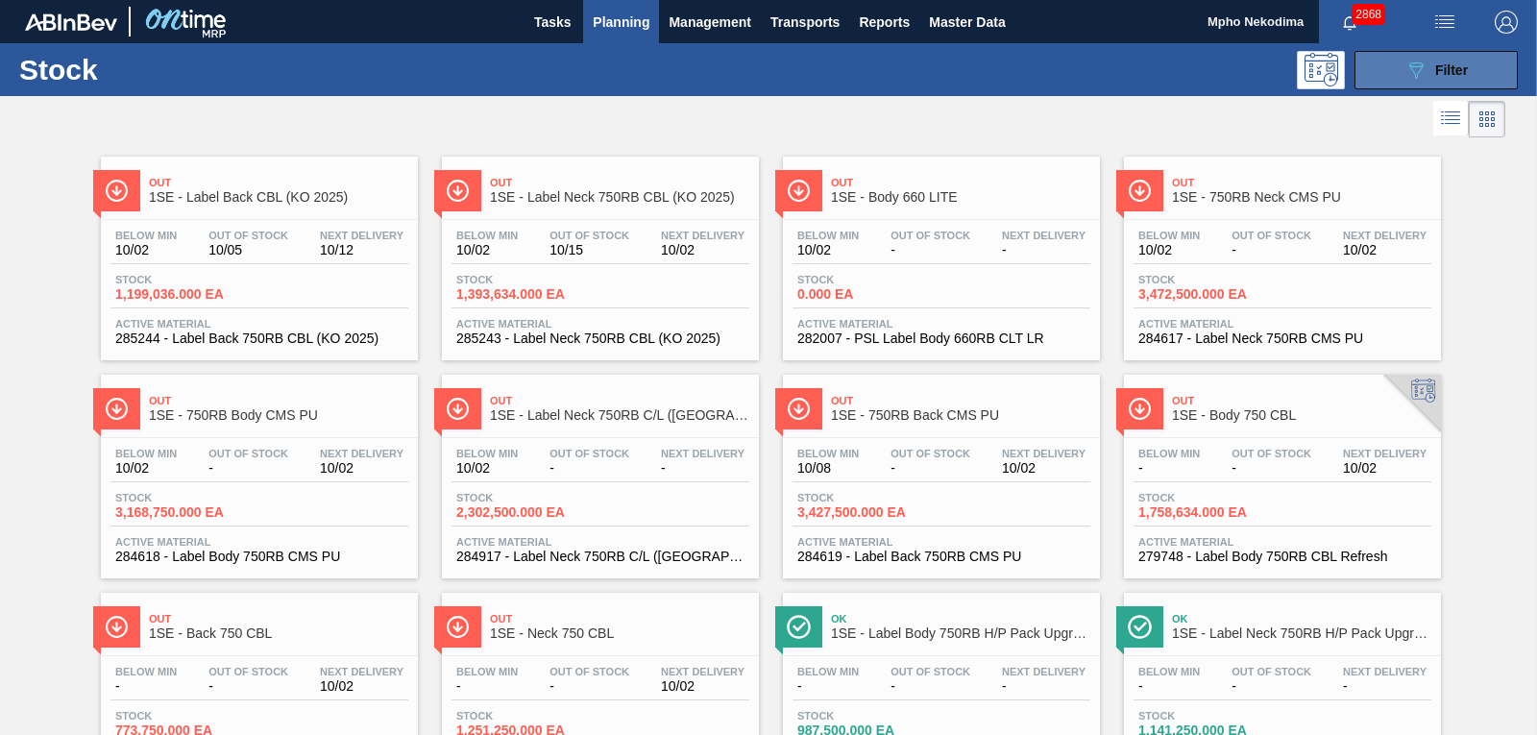
click at [1362, 72] on button "089F7B8B-B2A5-4AFE-B5C0-19BA573D28AC Filter" at bounding box center [1436, 70] width 163 height 38
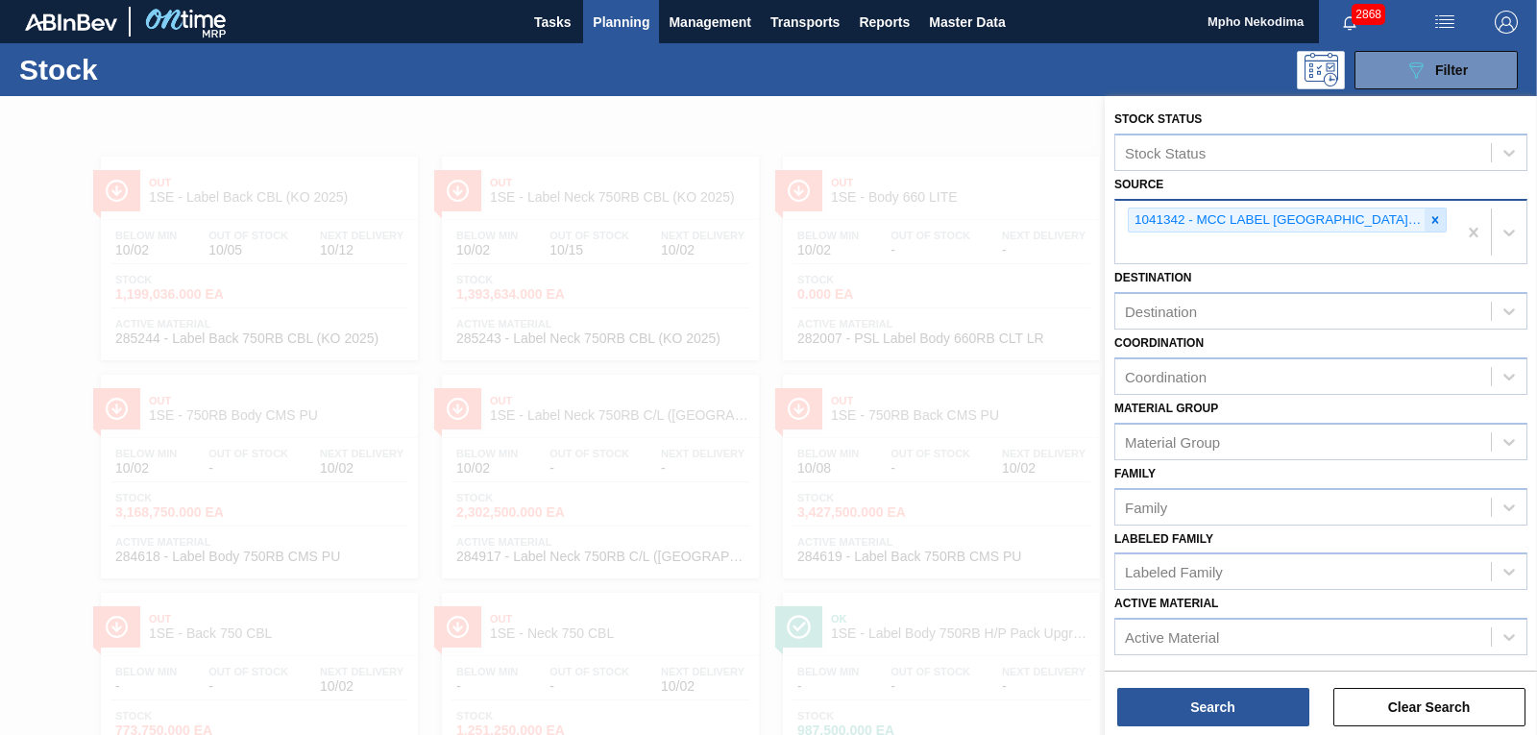
click at [1429, 218] on icon at bounding box center [1435, 219] width 13 height 13
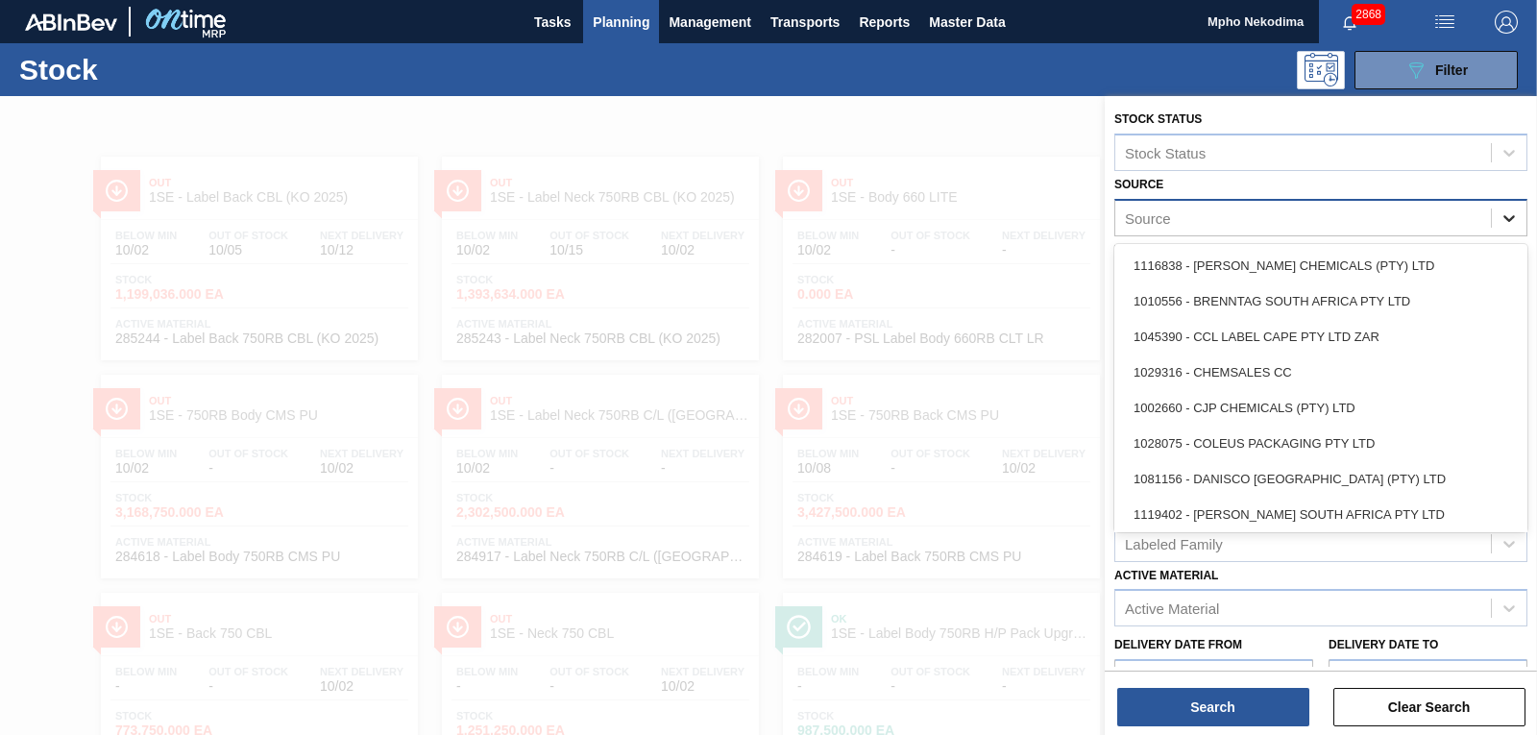
click at [1500, 213] on icon at bounding box center [1509, 217] width 19 height 19
click at [1282, 208] on div "Source" at bounding box center [1303, 218] width 376 height 28
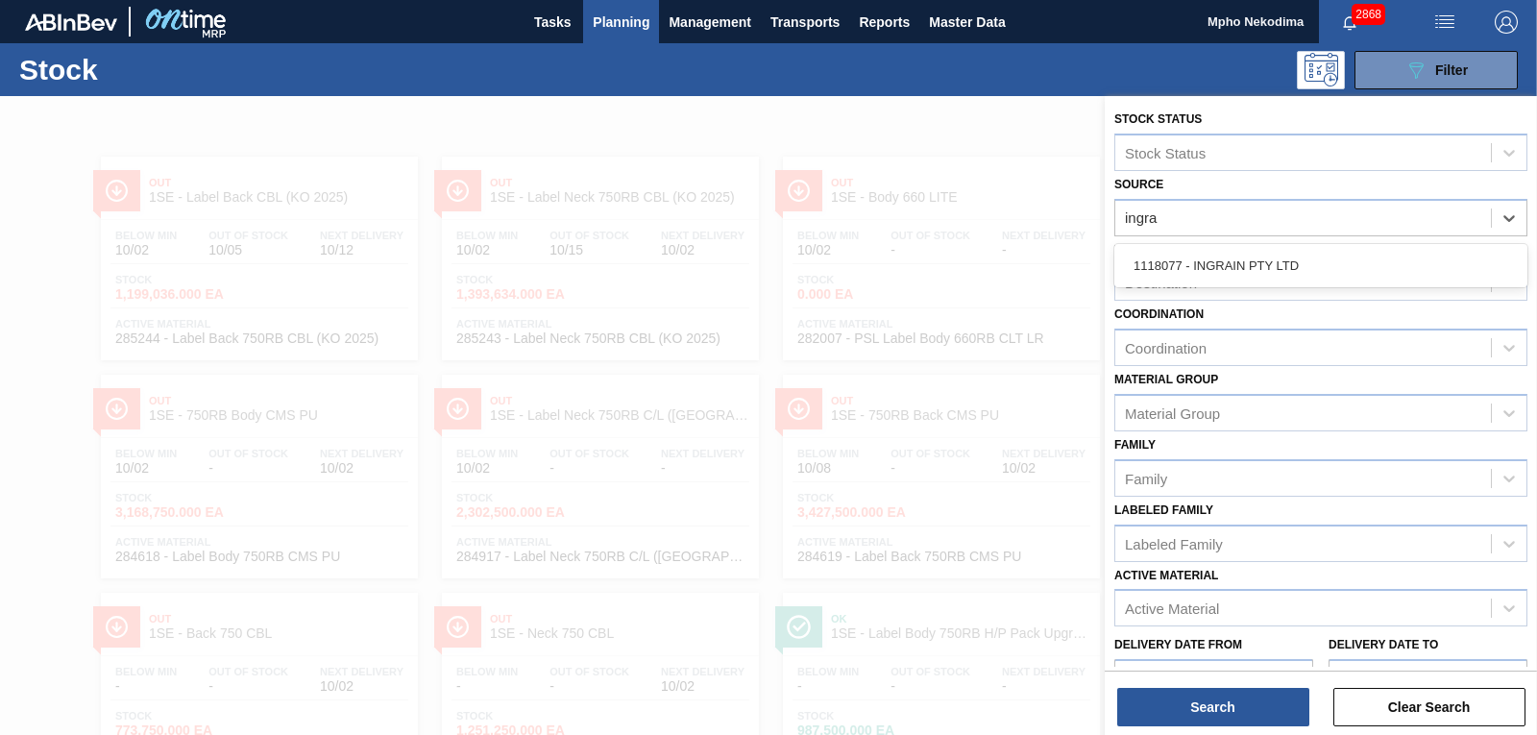
type input "ingrai"
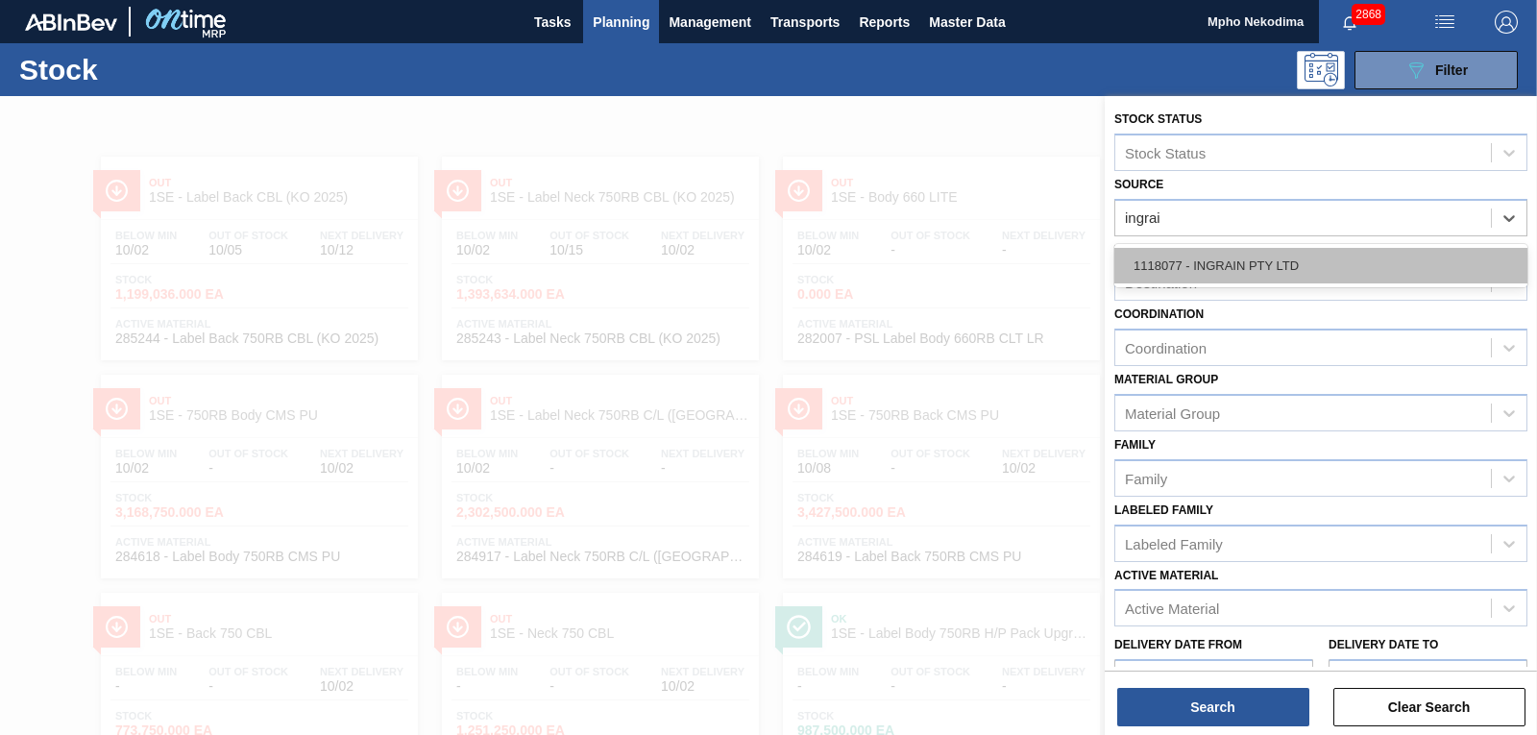
click at [1268, 275] on div "1118077 - INGRAIN PTY LTD" at bounding box center [1320, 266] width 413 height 36
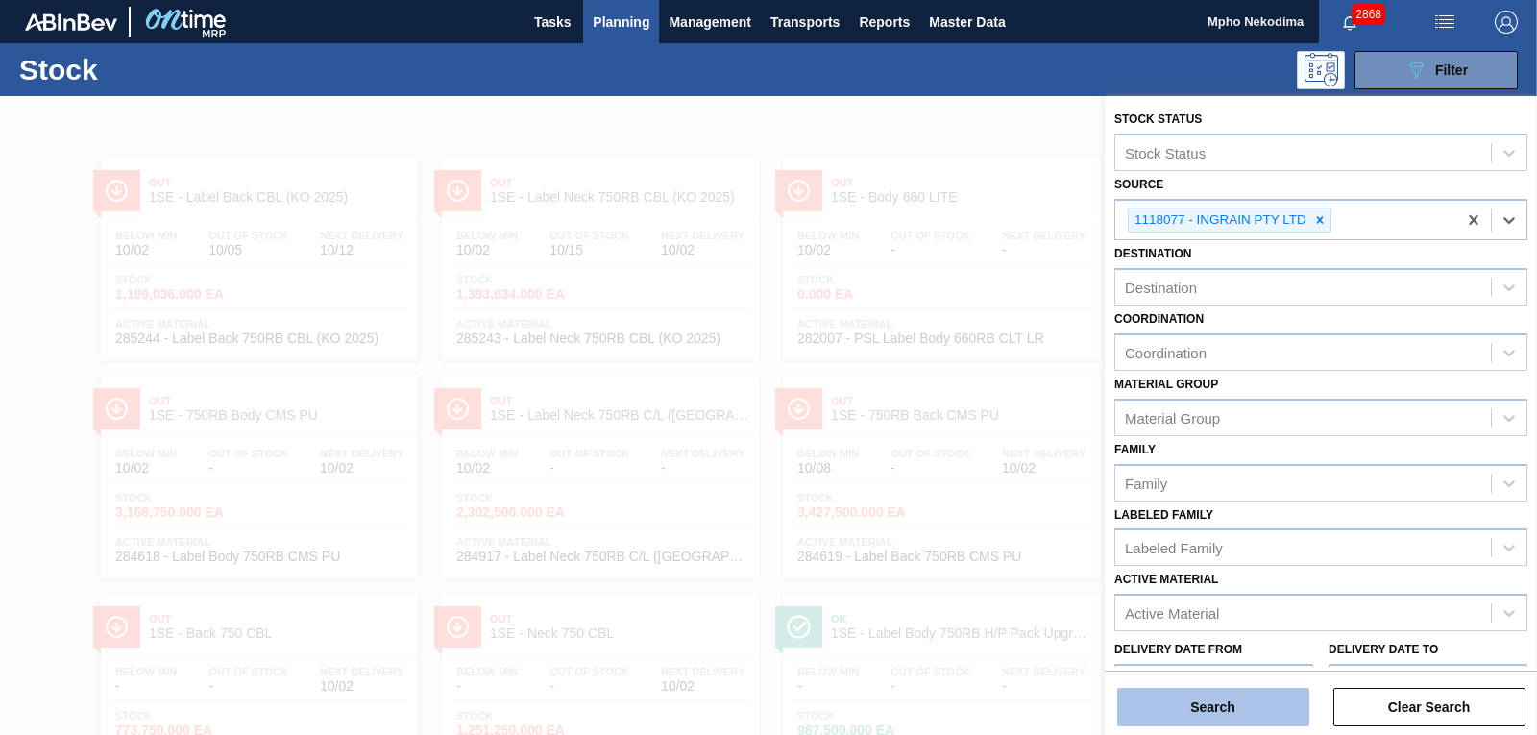
click at [1262, 701] on button "Search" at bounding box center [1213, 707] width 192 height 38
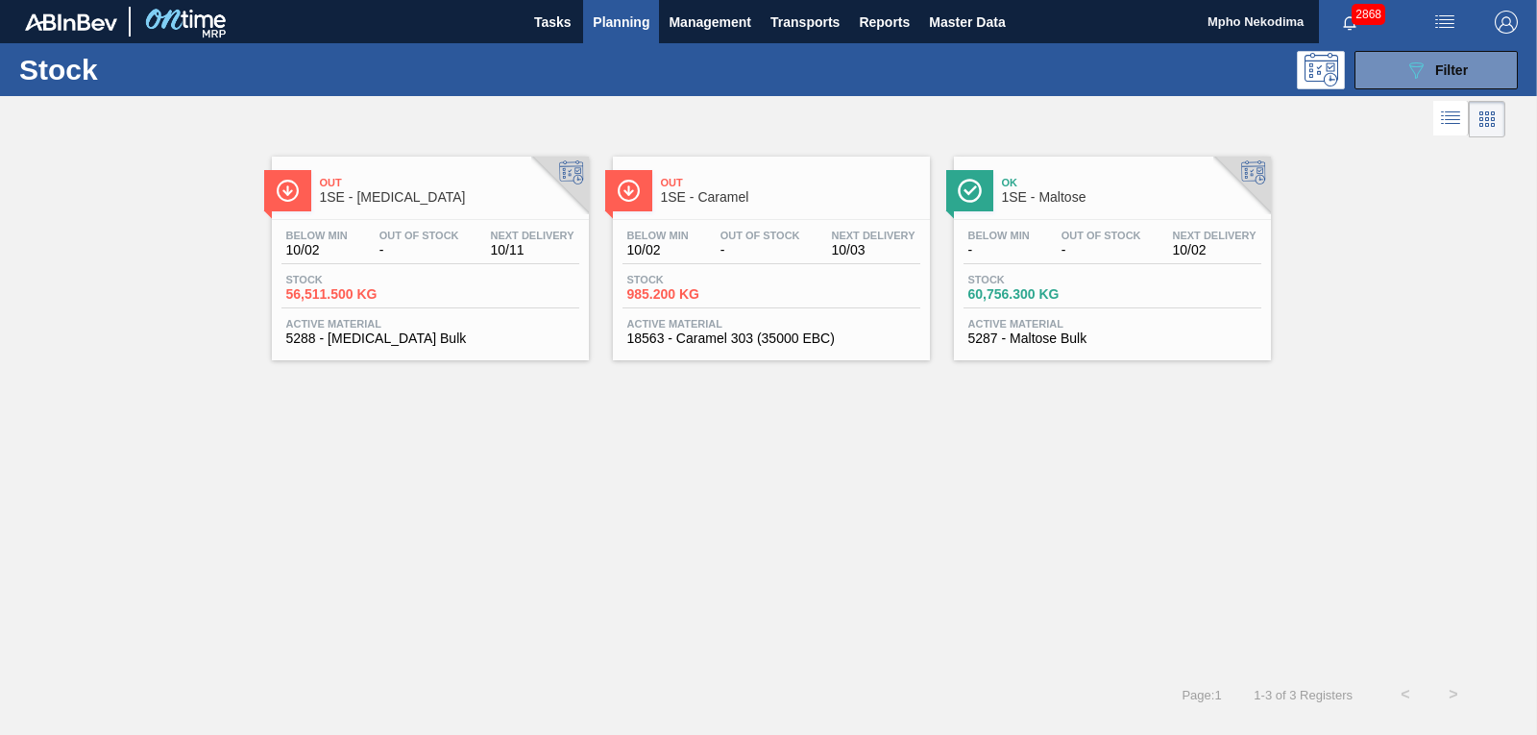
click at [1025, 338] on span "5287 - Maltose Bulk" at bounding box center [1112, 338] width 288 height 14
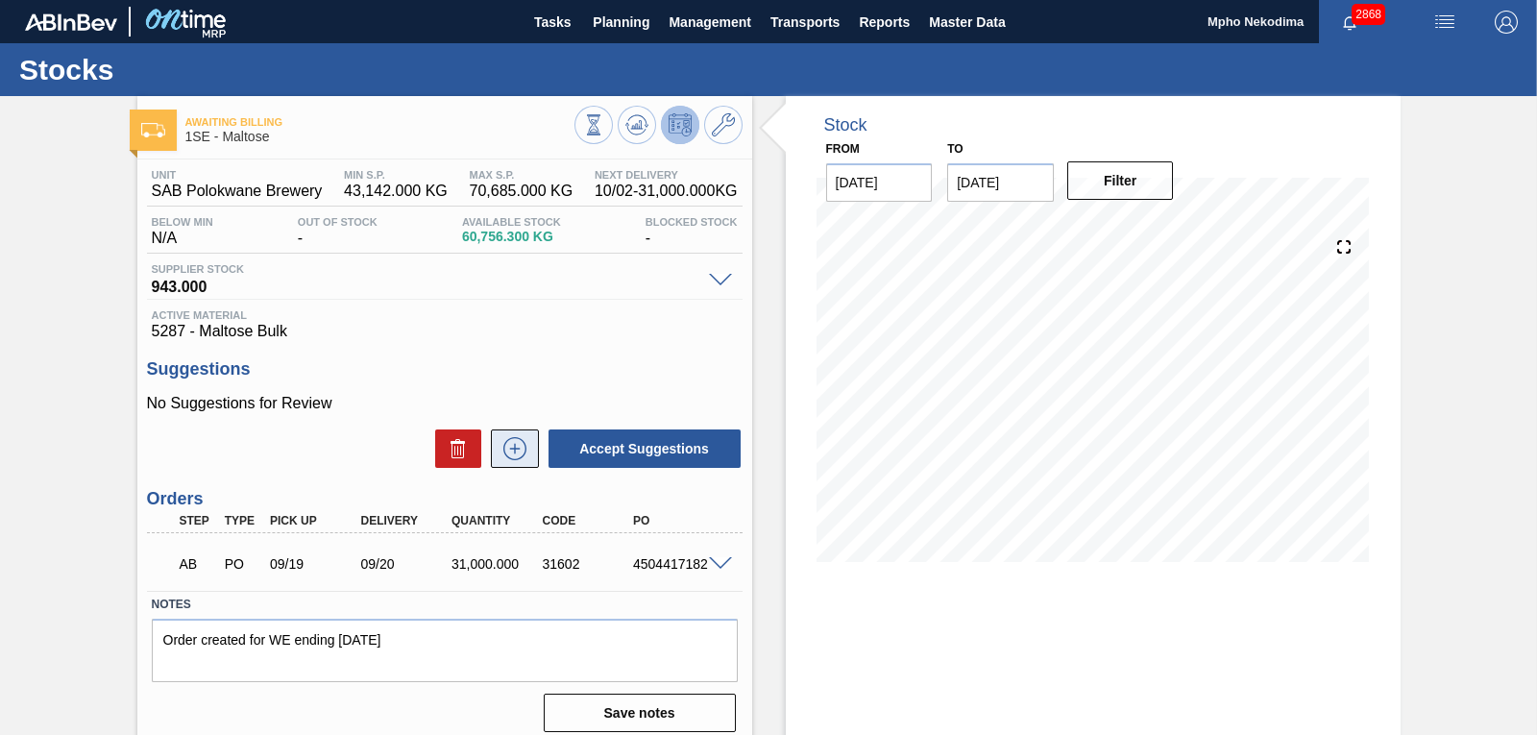
click at [521, 446] on icon at bounding box center [515, 448] width 31 height 23
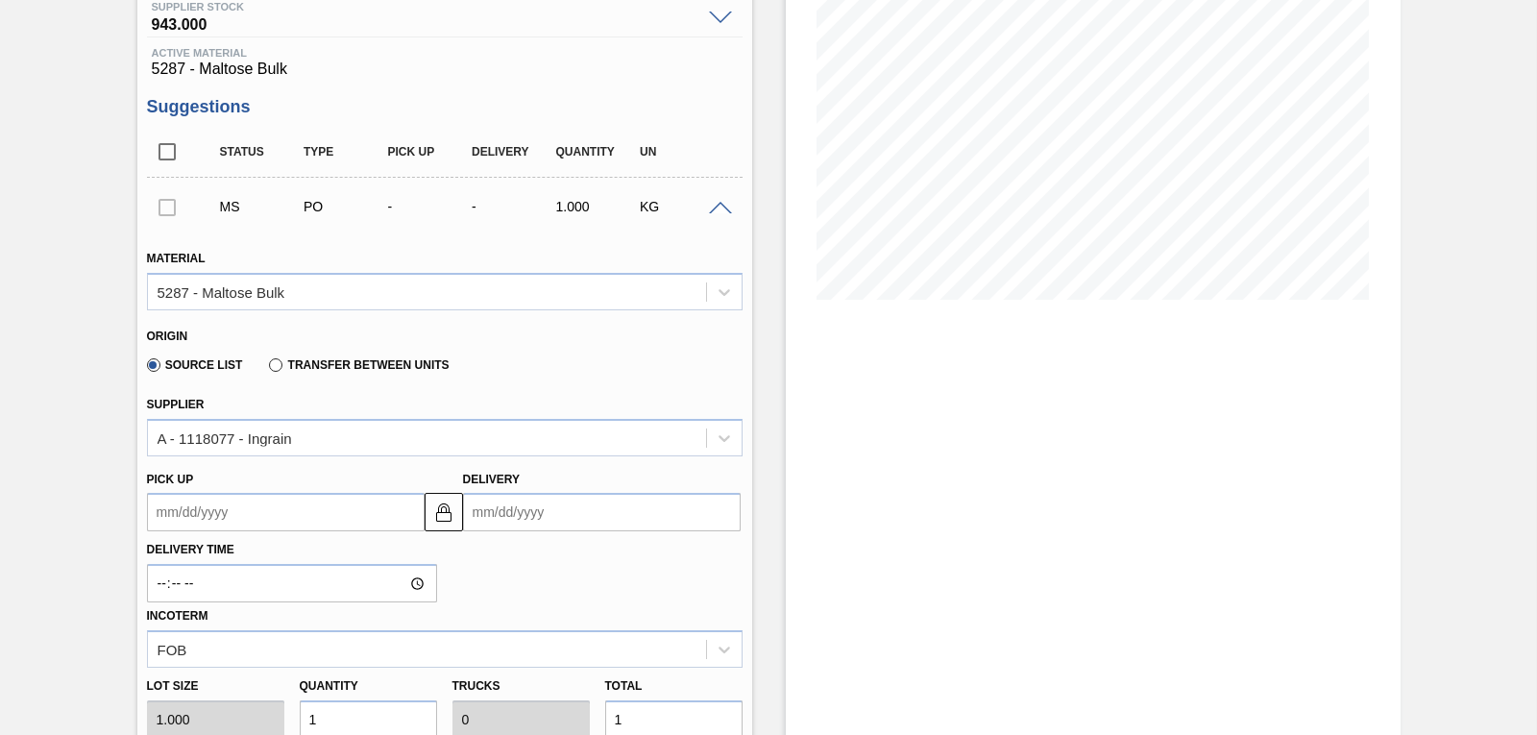
scroll to position [317, 0]
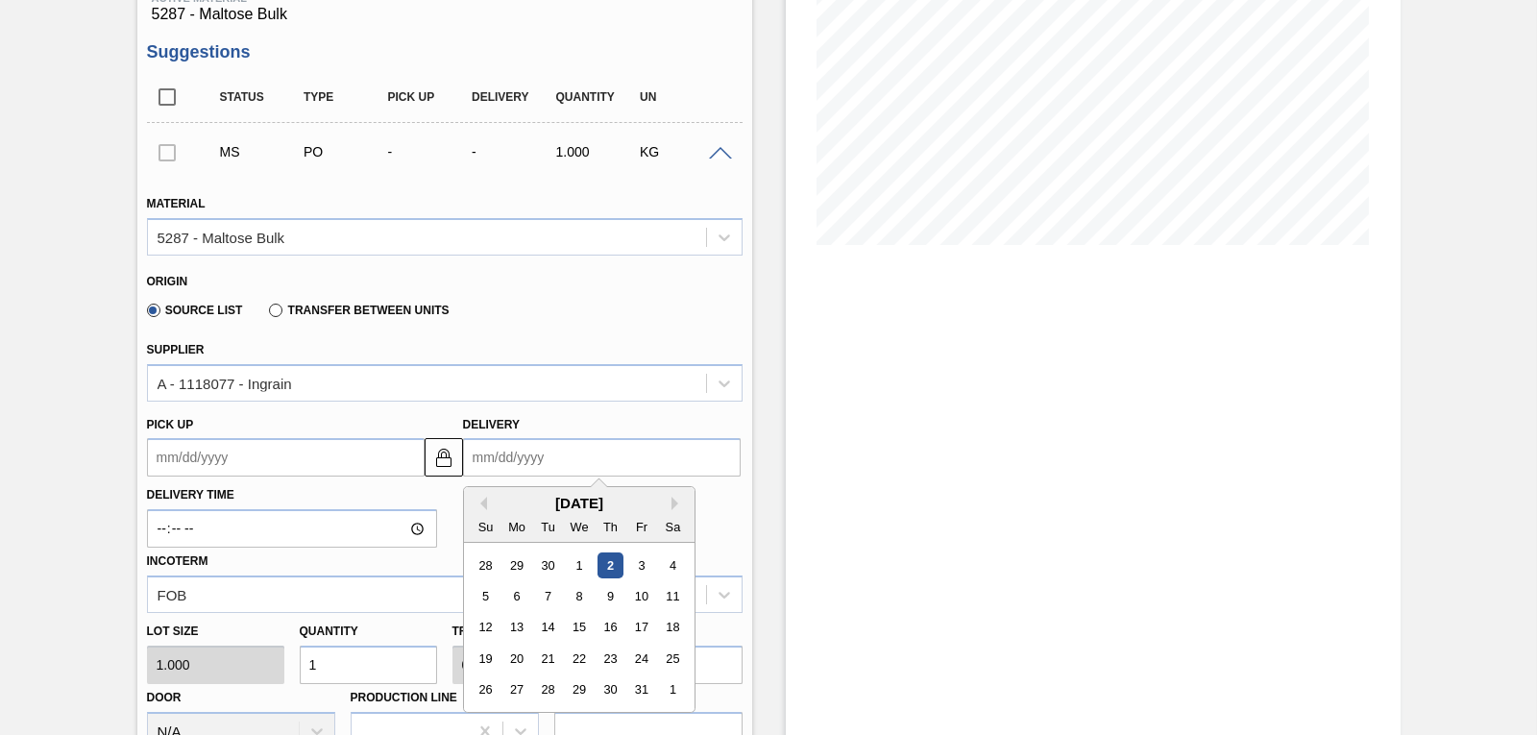
click at [529, 450] on input "Delivery" at bounding box center [602, 457] width 278 height 38
click at [675, 596] on div "11" at bounding box center [672, 596] width 26 height 26
type up3256142331 "[DATE]"
type input "[DATE]"
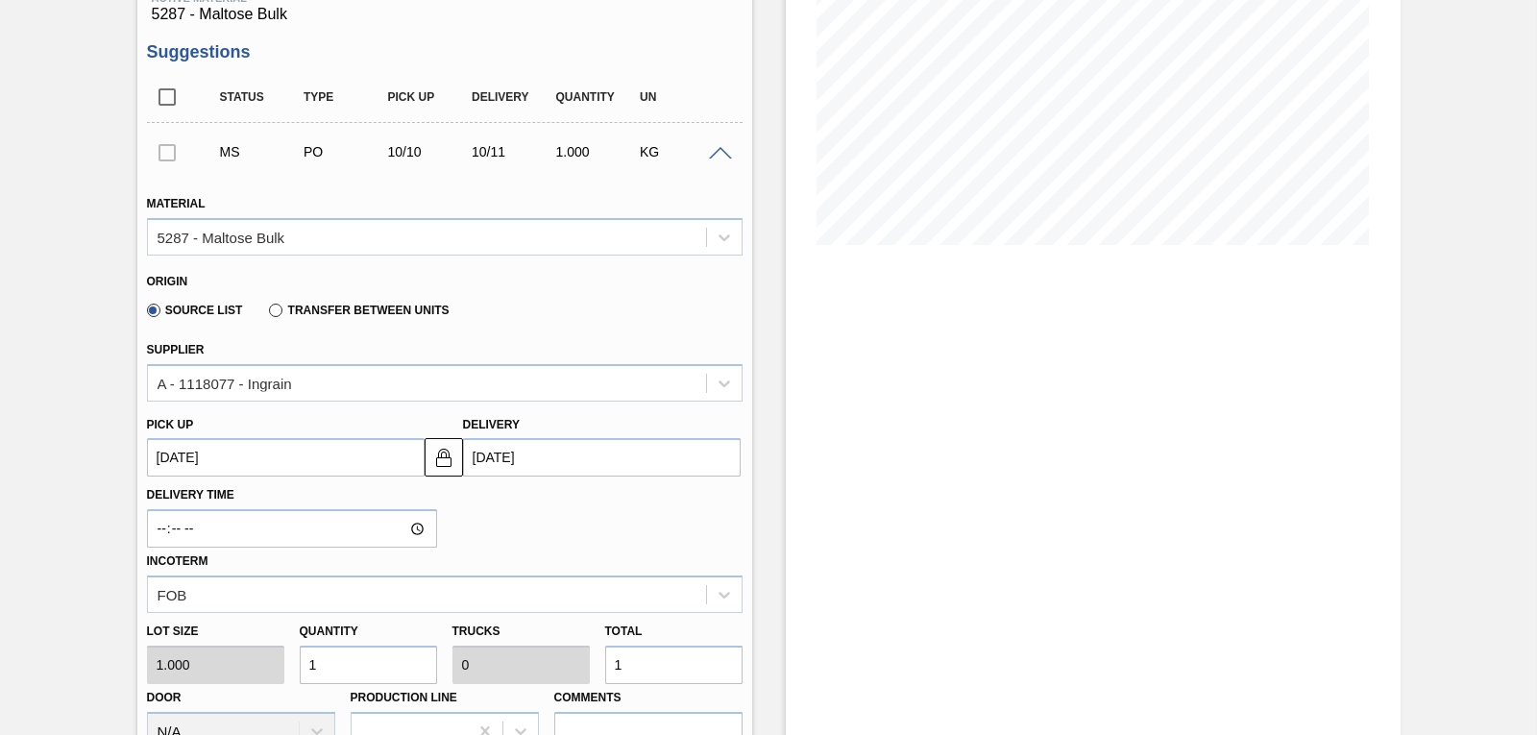
drag, startPoint x: 382, startPoint y: 654, endPoint x: 299, endPoint y: 662, distance: 83.9
click at [300, 662] on input "1" at bounding box center [368, 665] width 137 height 38
type input "3"
type input "31"
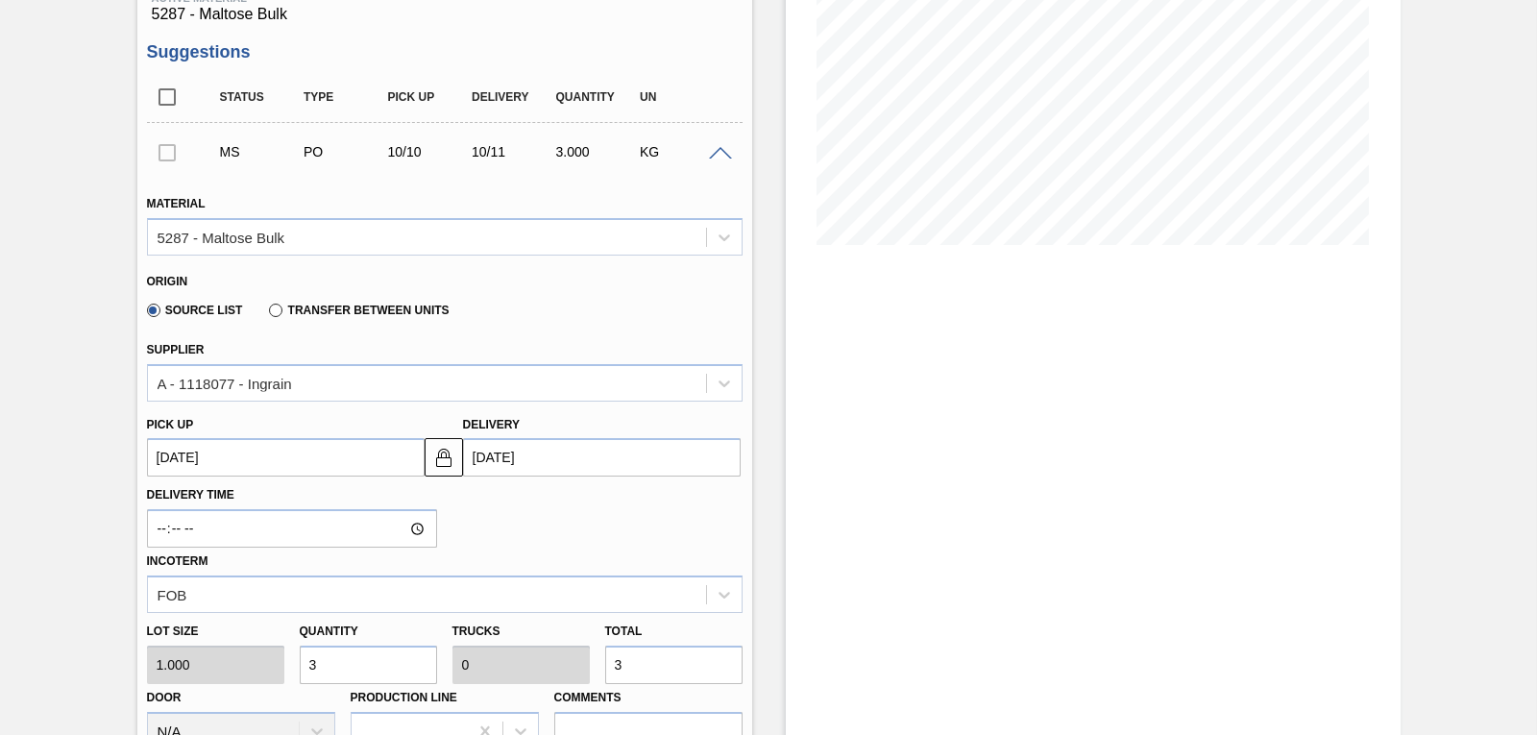
type input "0.001"
type input "31"
type input "310"
type input "0.01"
type input "310"
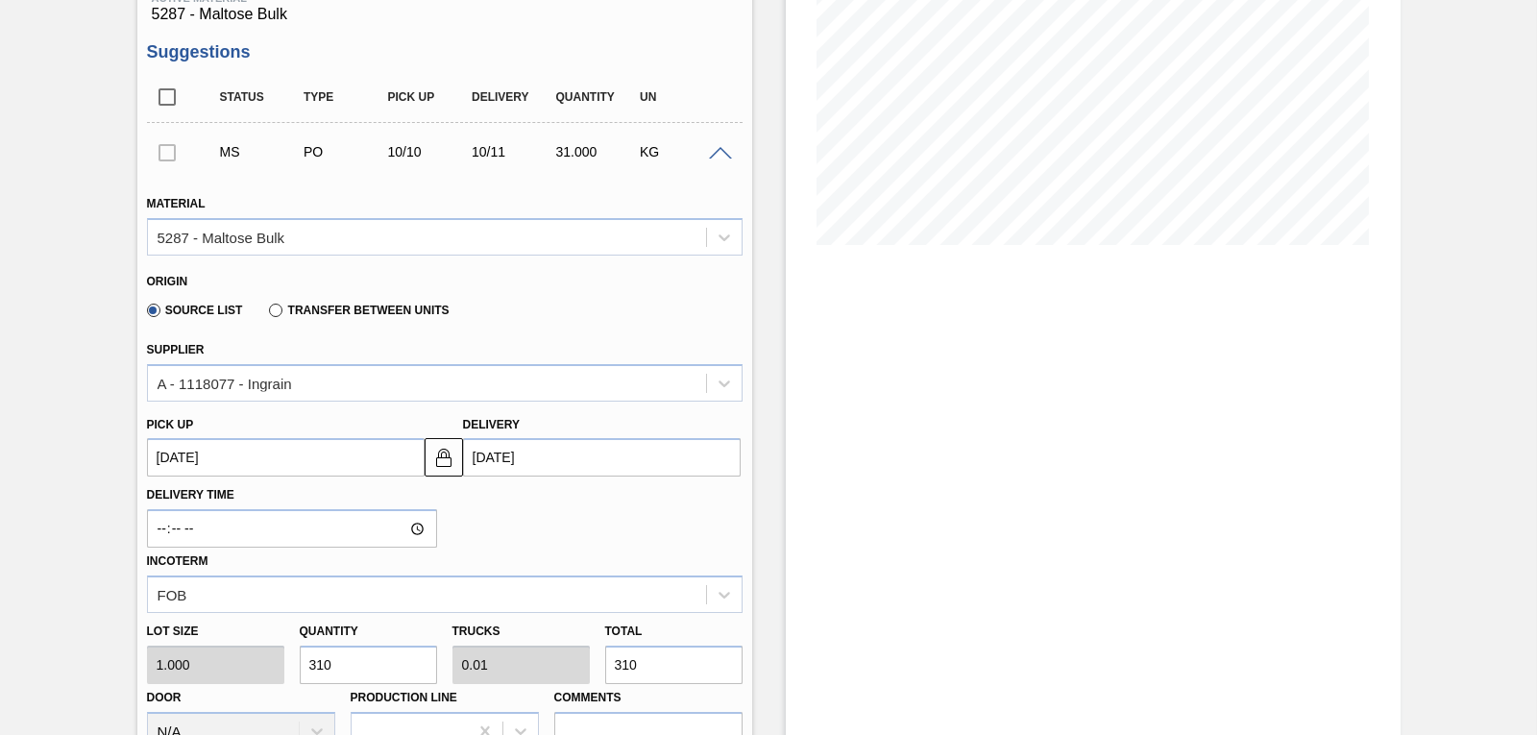
type input "3,100"
type input "0.097"
type input "3,100"
type input "31,000"
type input "0.969"
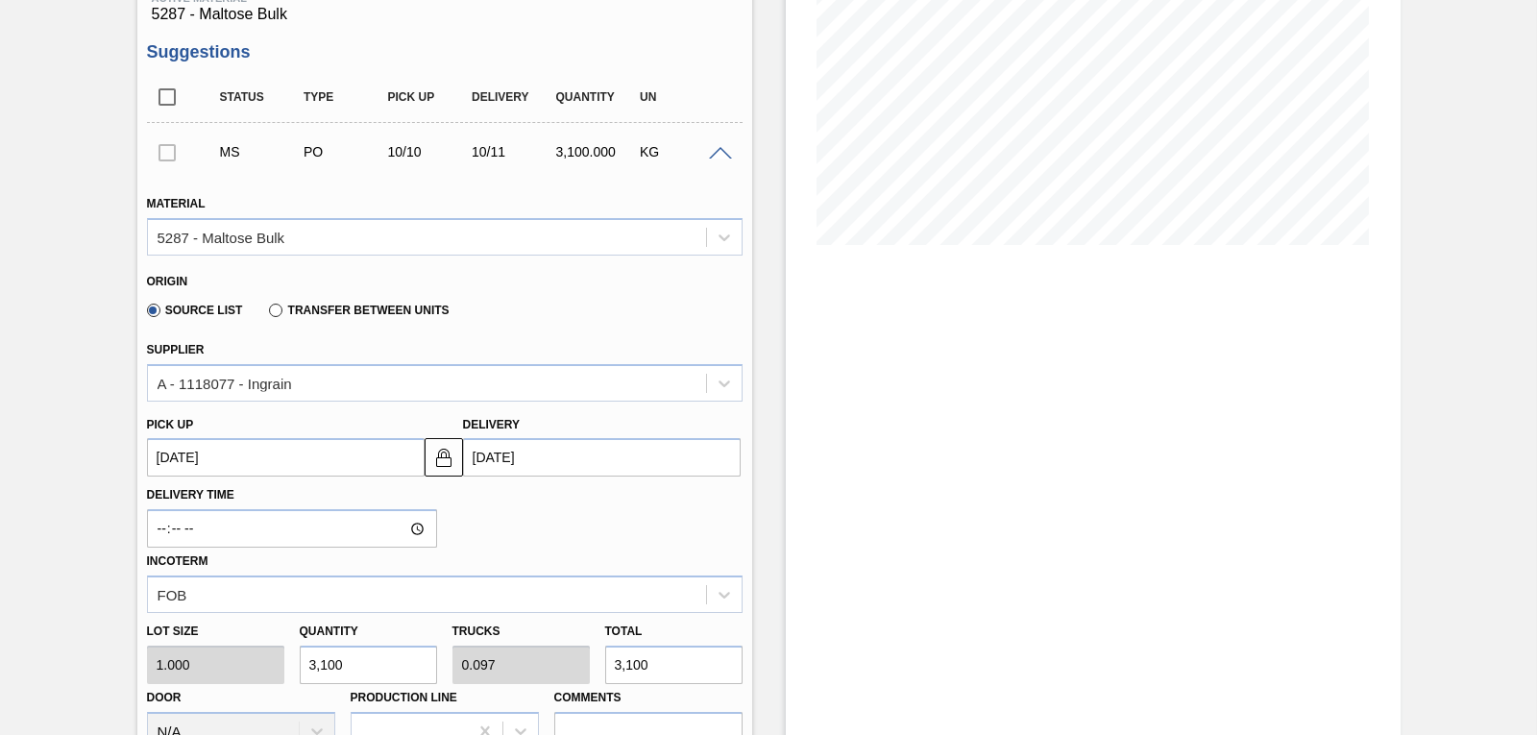
type input "31,000"
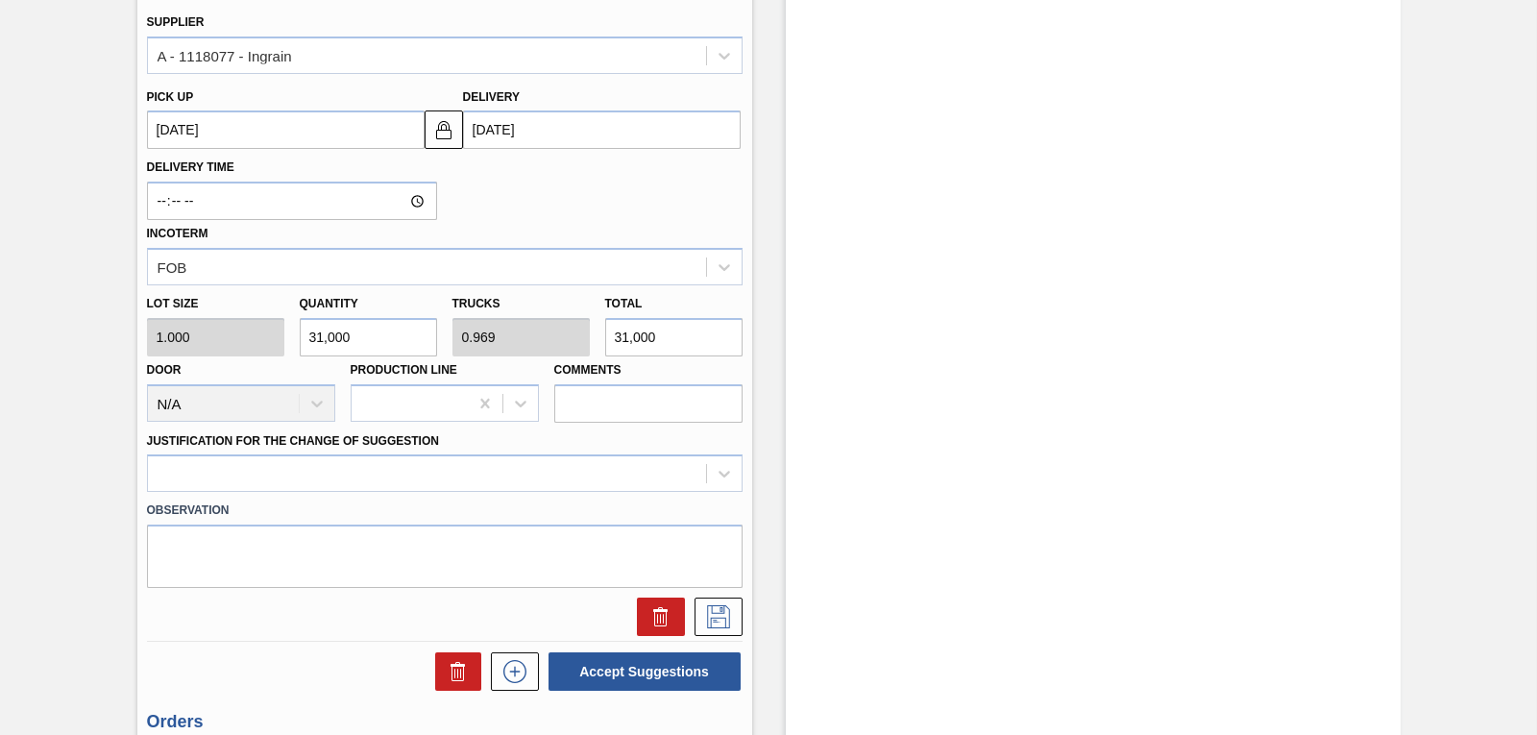
scroll to position [662, 0]
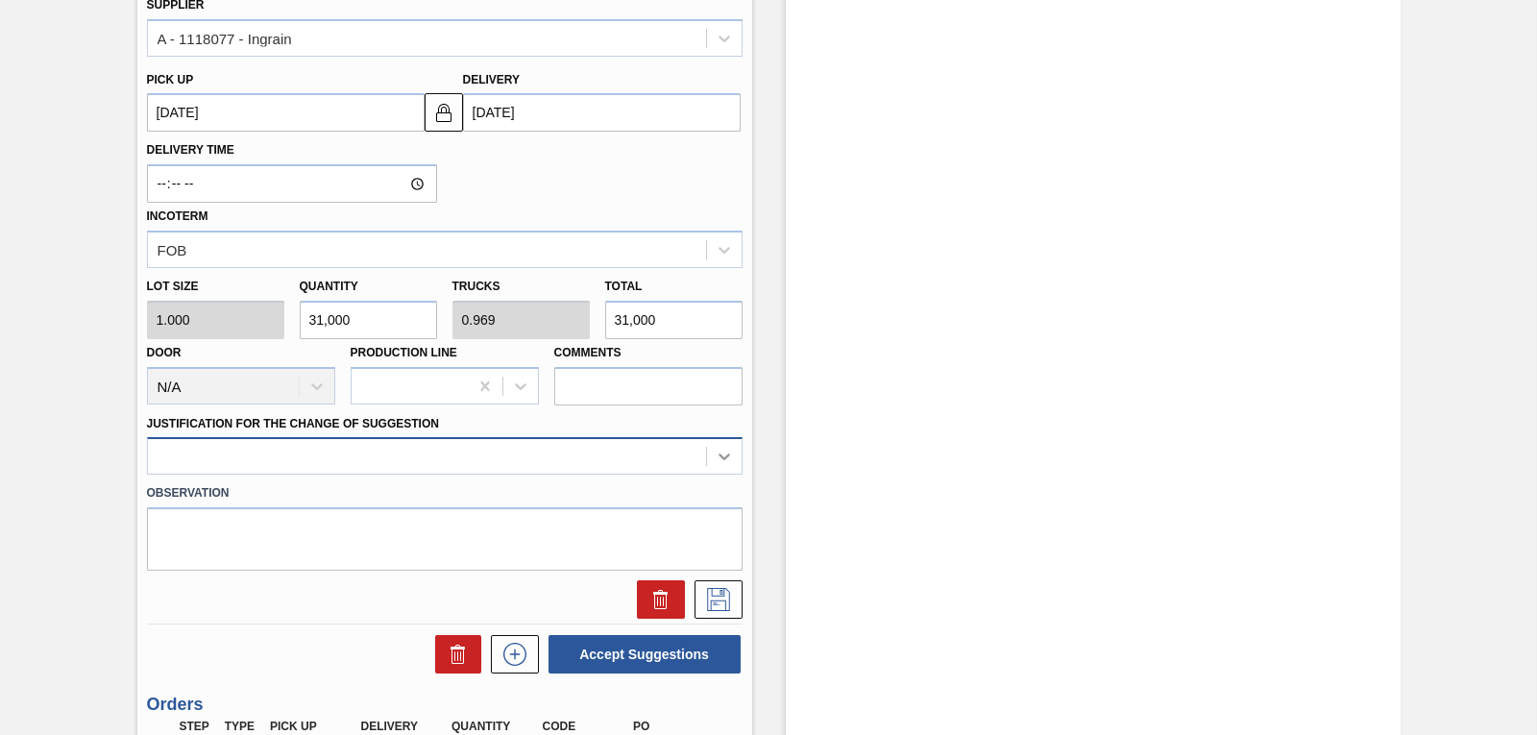
type input "31,000"
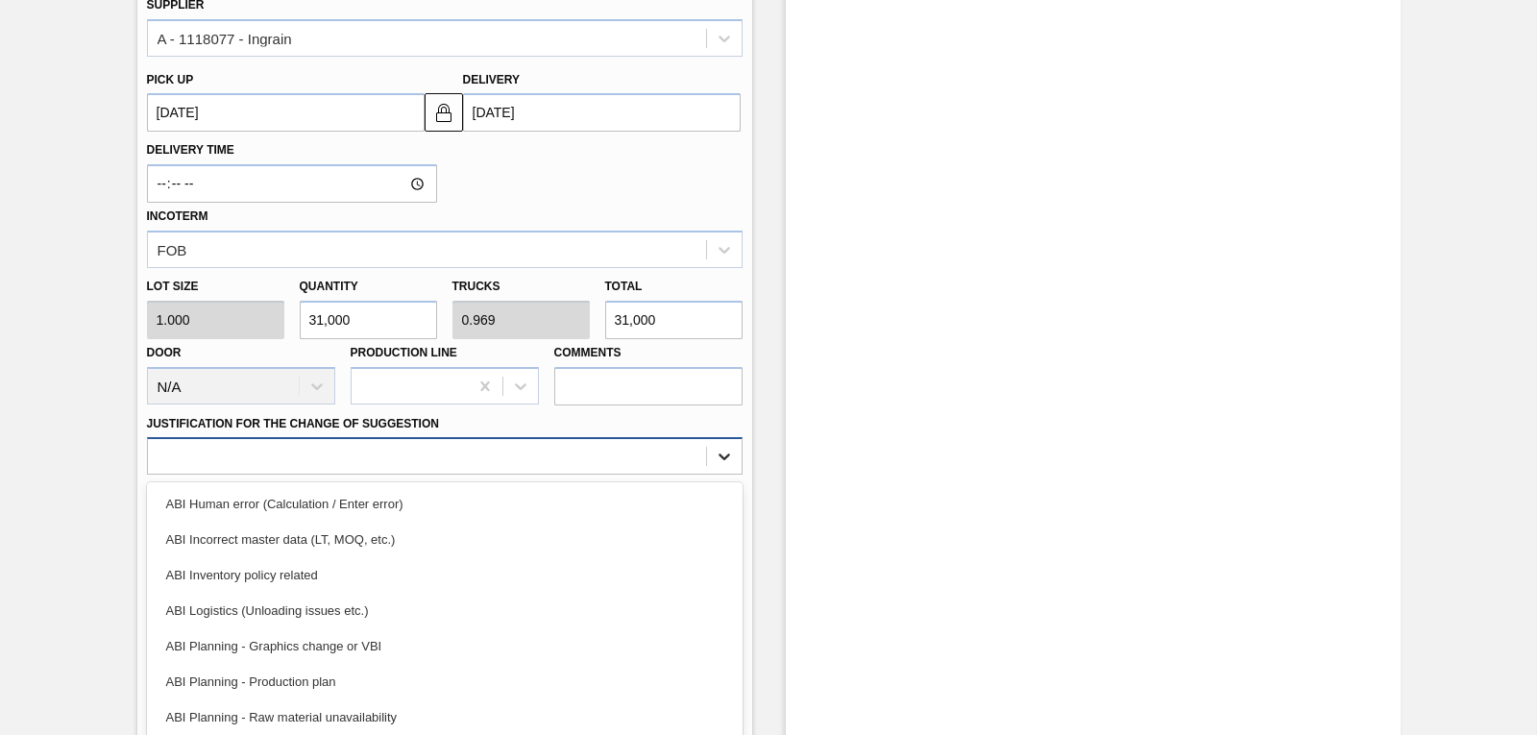
scroll to position [705, 0]
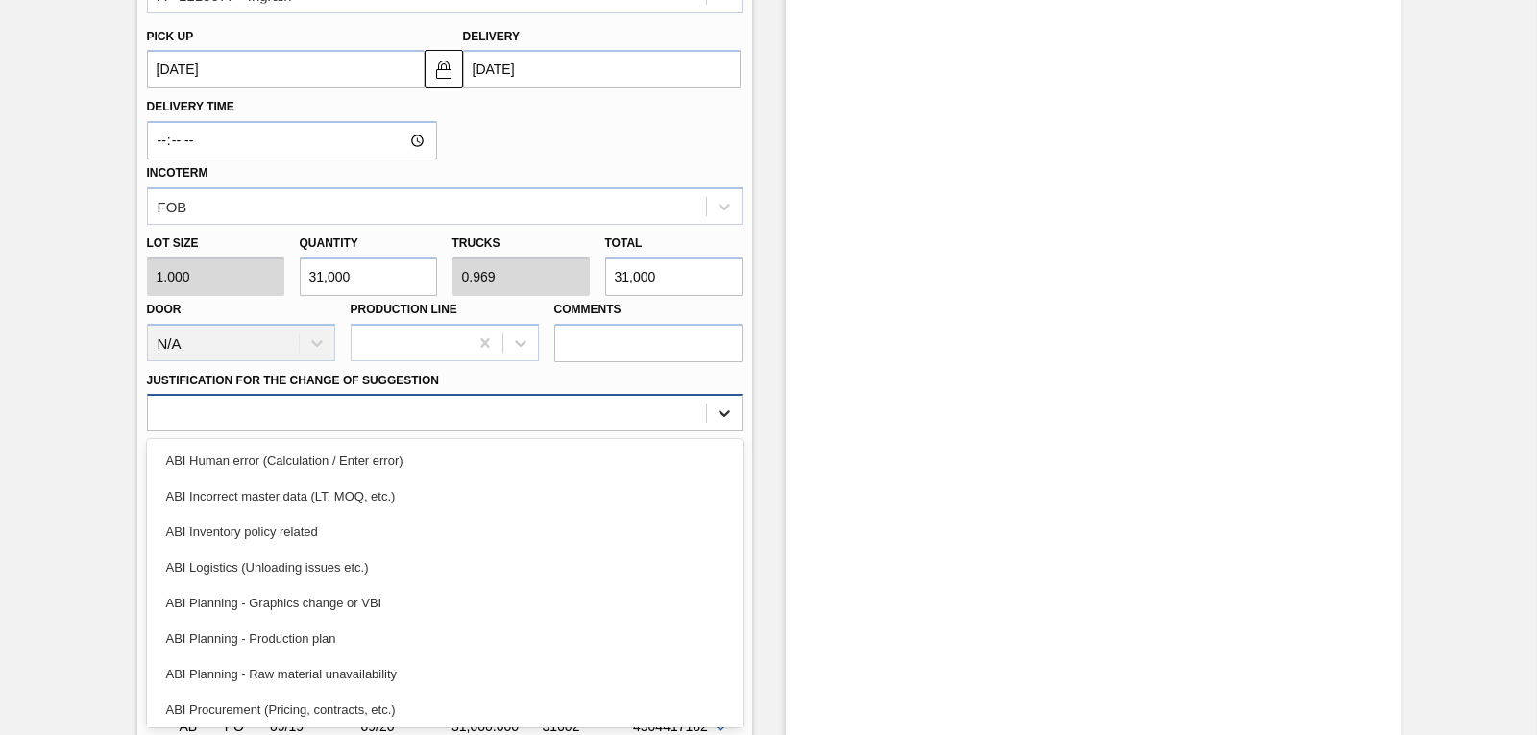
click at [717, 431] on div "option ABI Human error (Calculation / Enter error) focused, 1 of 18. 18 results…" at bounding box center [445, 412] width 596 height 37
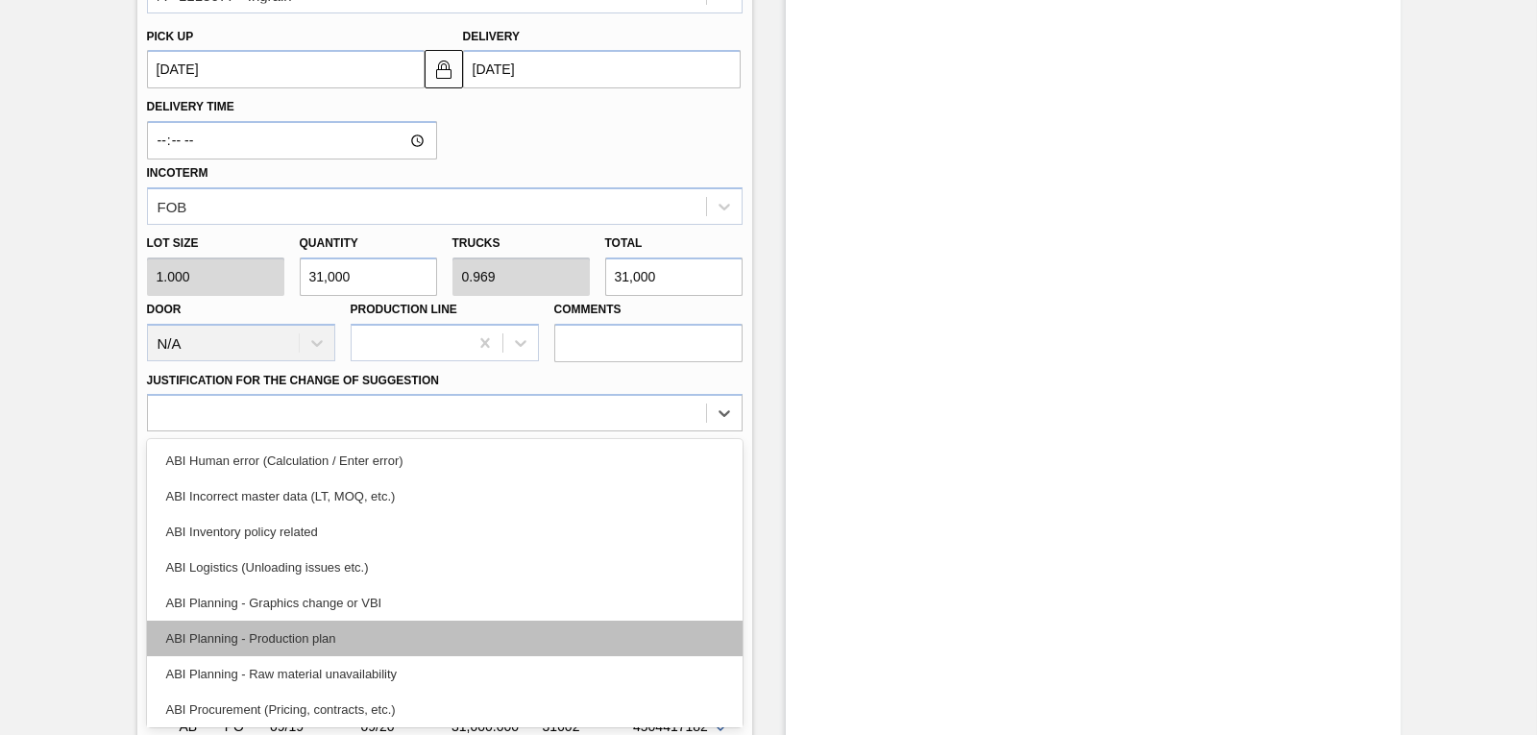
click at [452, 624] on div "ABI Planning - Production plan" at bounding box center [445, 639] width 596 height 36
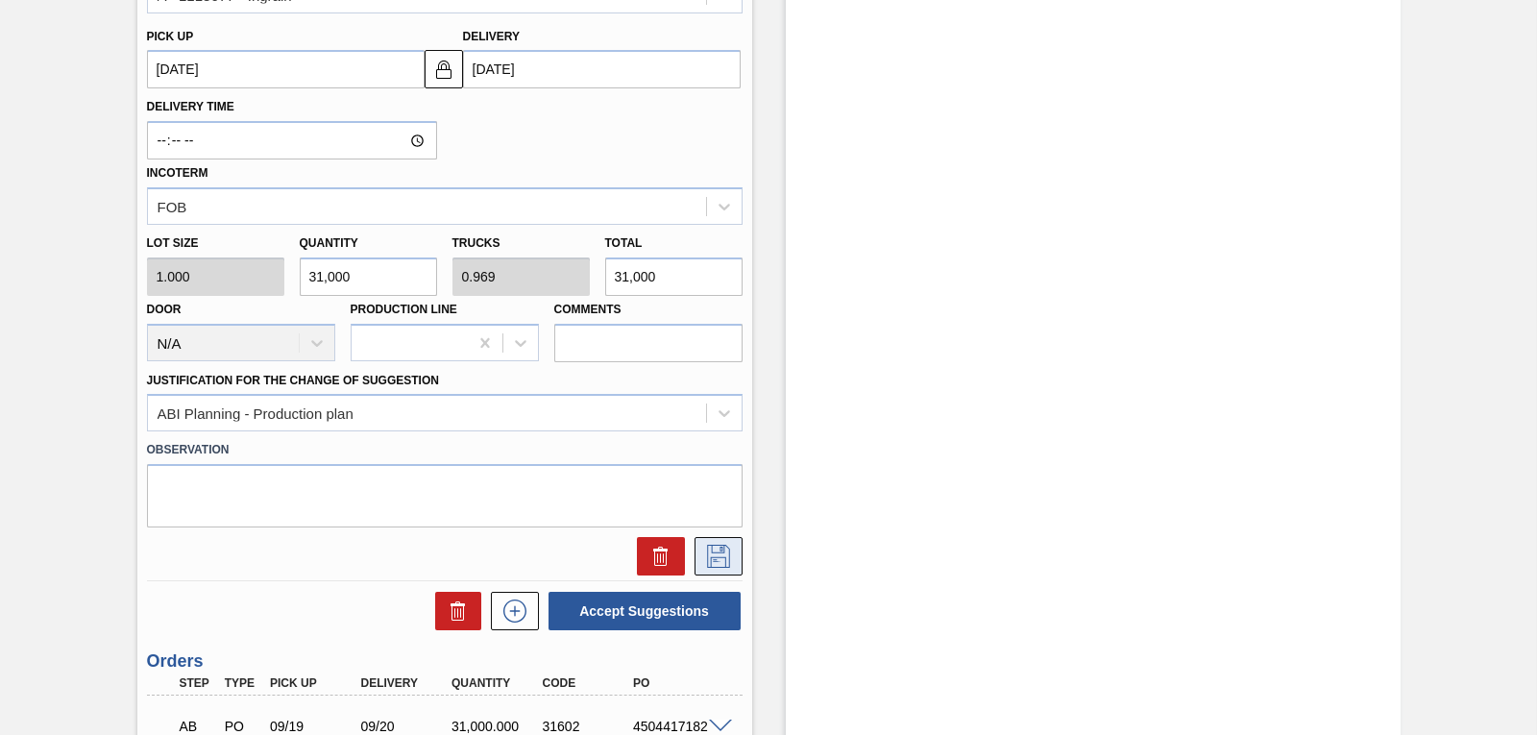
click at [715, 557] on icon at bounding box center [718, 556] width 23 height 23
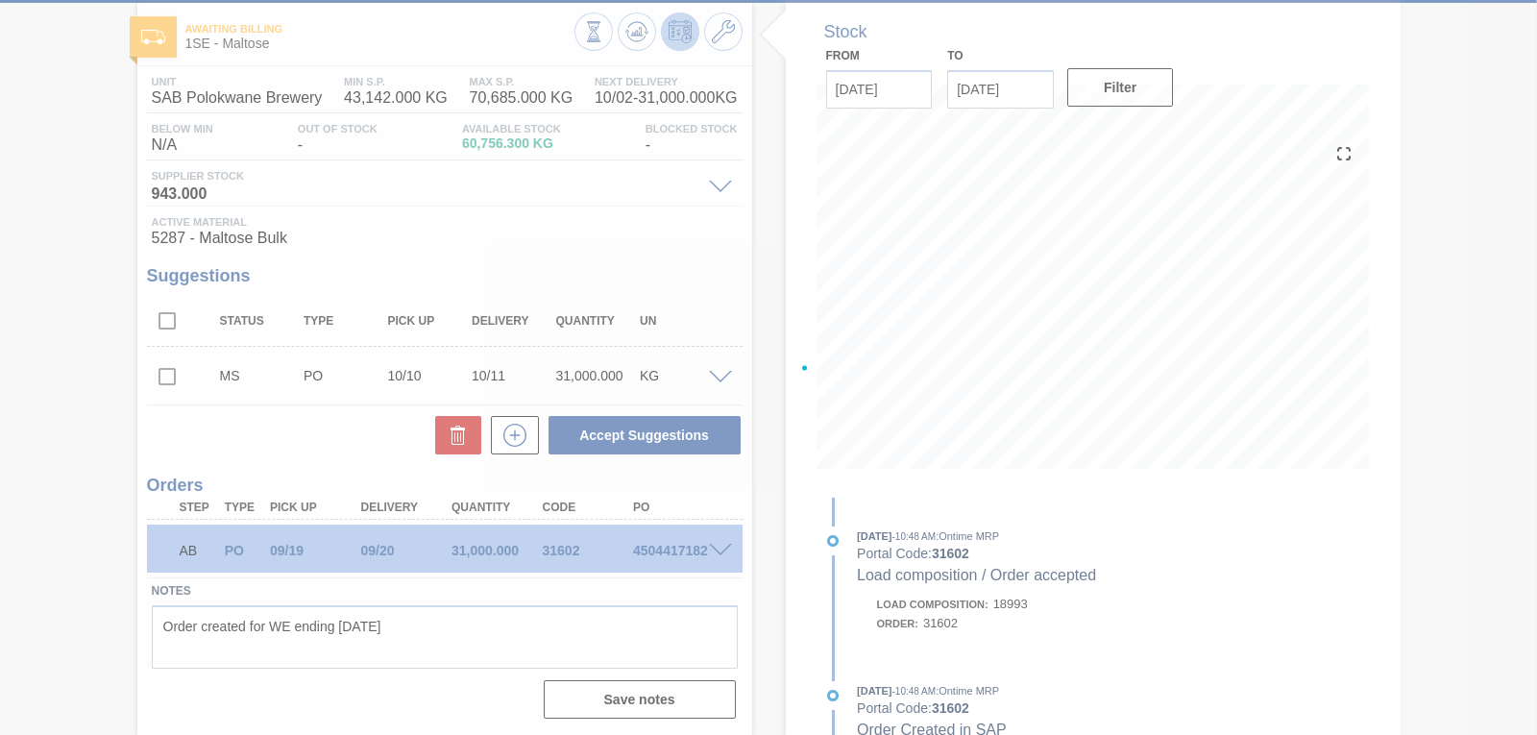
scroll to position [93, 0]
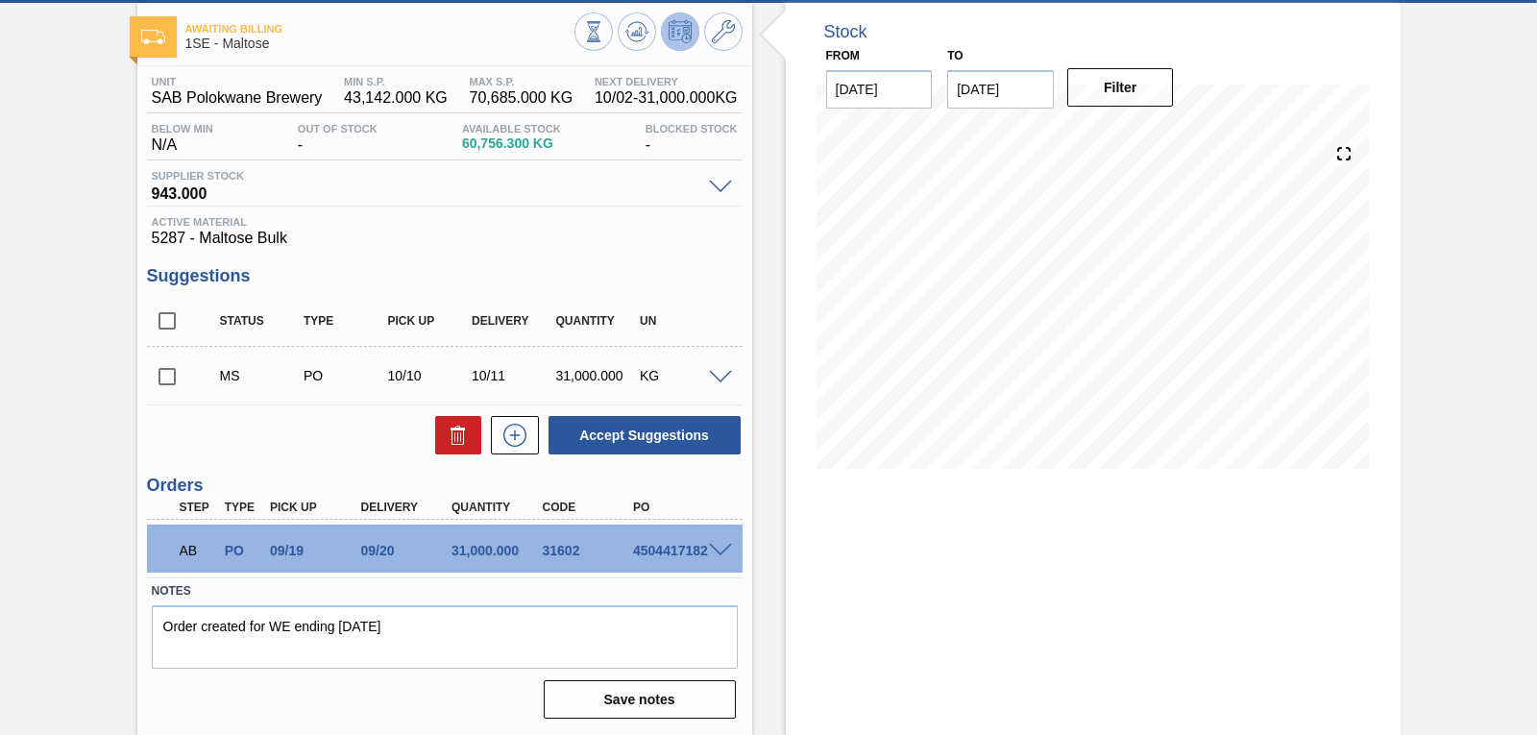
click at [687, 483] on h3 "Orders" at bounding box center [445, 486] width 596 height 20
click at [168, 375] on input "checkbox" at bounding box center [167, 376] width 40 height 40
click at [590, 438] on button "Accept Suggestions" at bounding box center [645, 435] width 192 height 38
checkbox input "false"
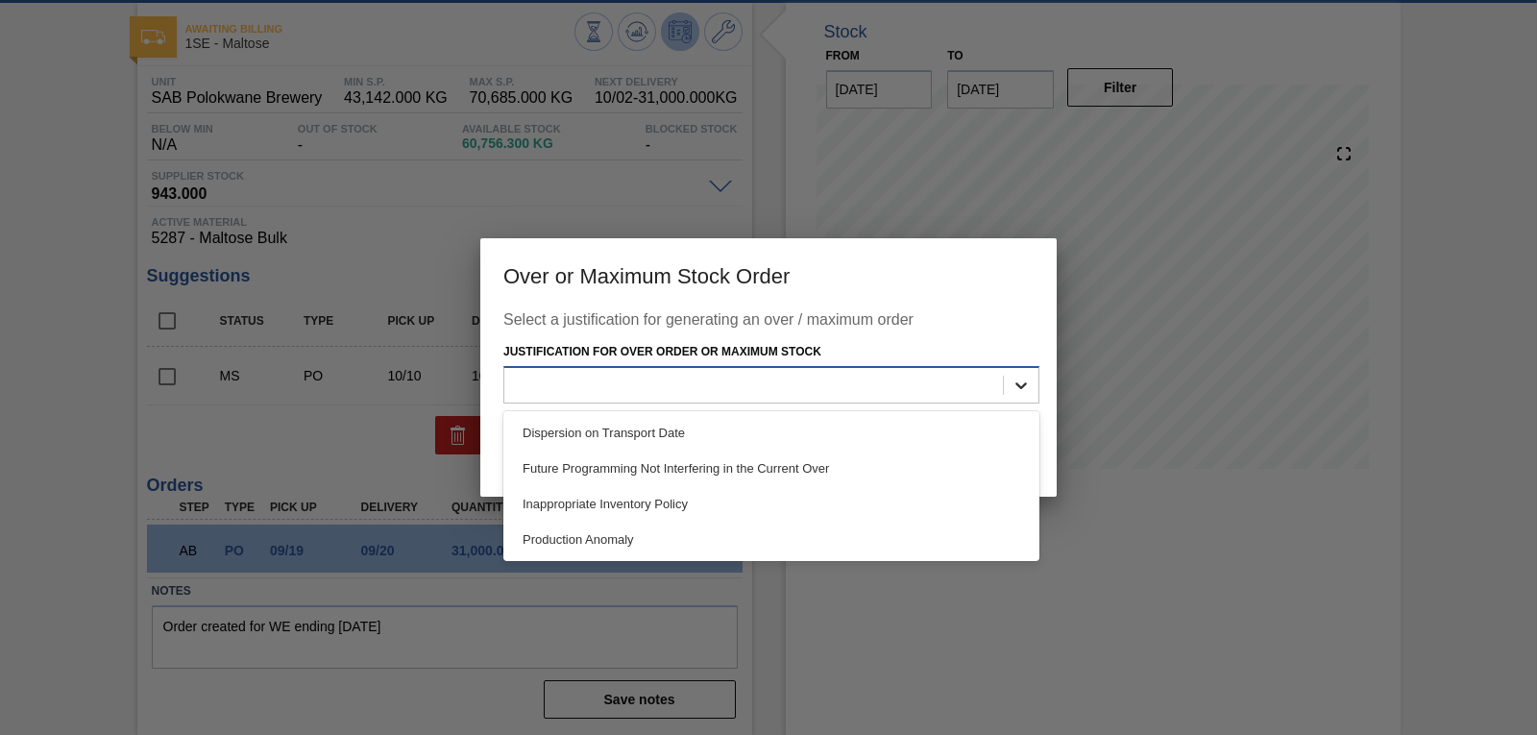
click at [1018, 379] on icon at bounding box center [1021, 385] width 19 height 19
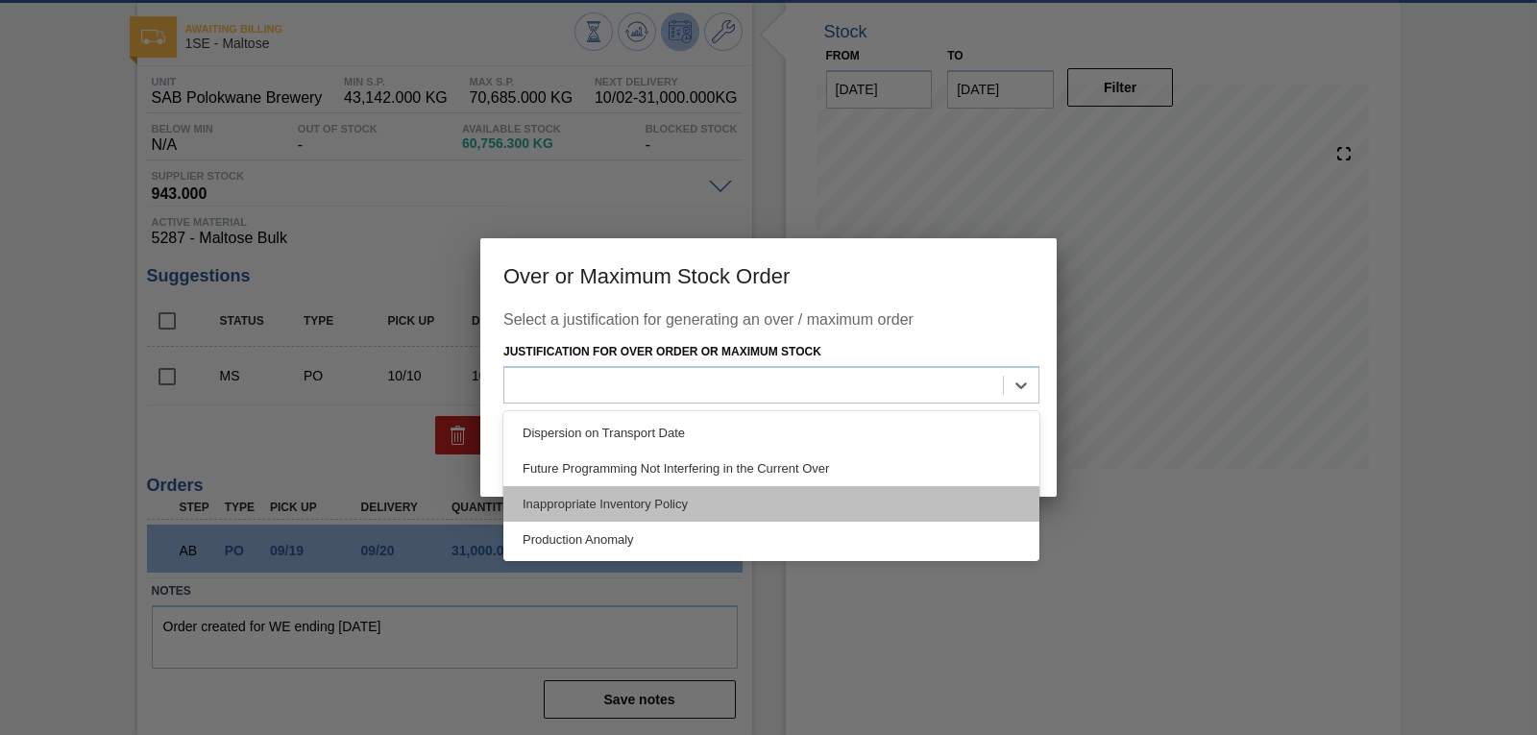
click at [867, 495] on div "Inappropriate Inventory Policy" at bounding box center [771, 504] width 536 height 36
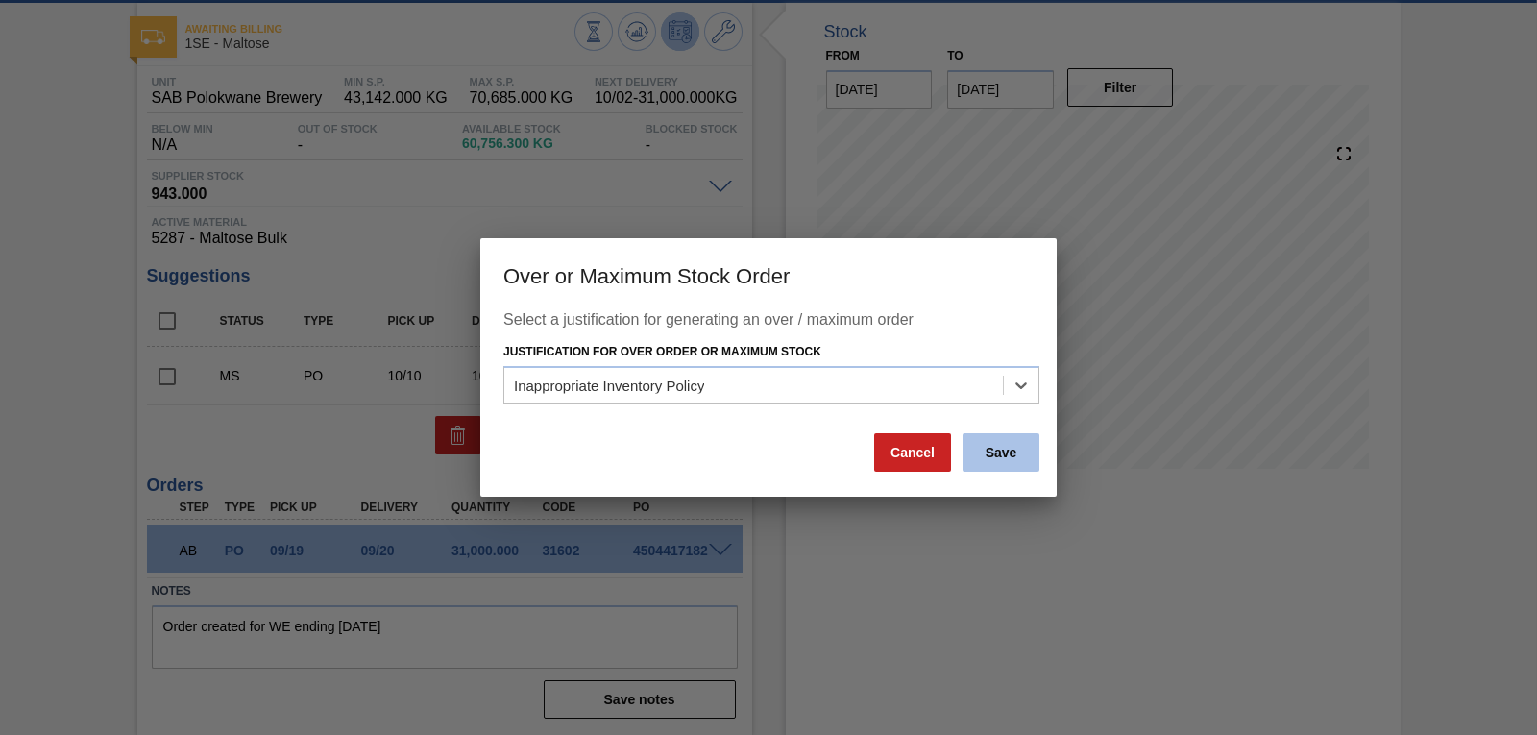
click at [993, 455] on button "Save" at bounding box center [1001, 452] width 77 height 38
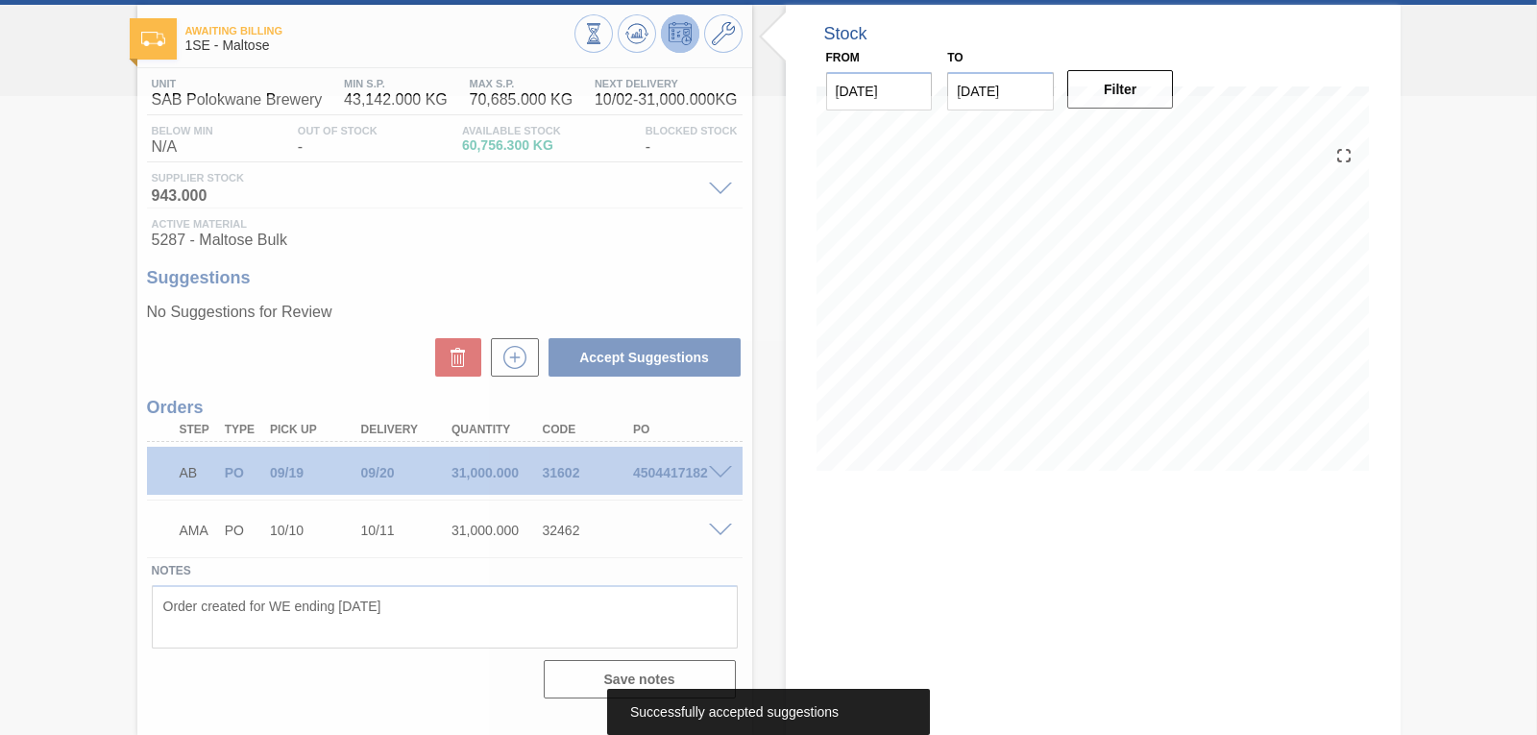
scroll to position [91, 0]
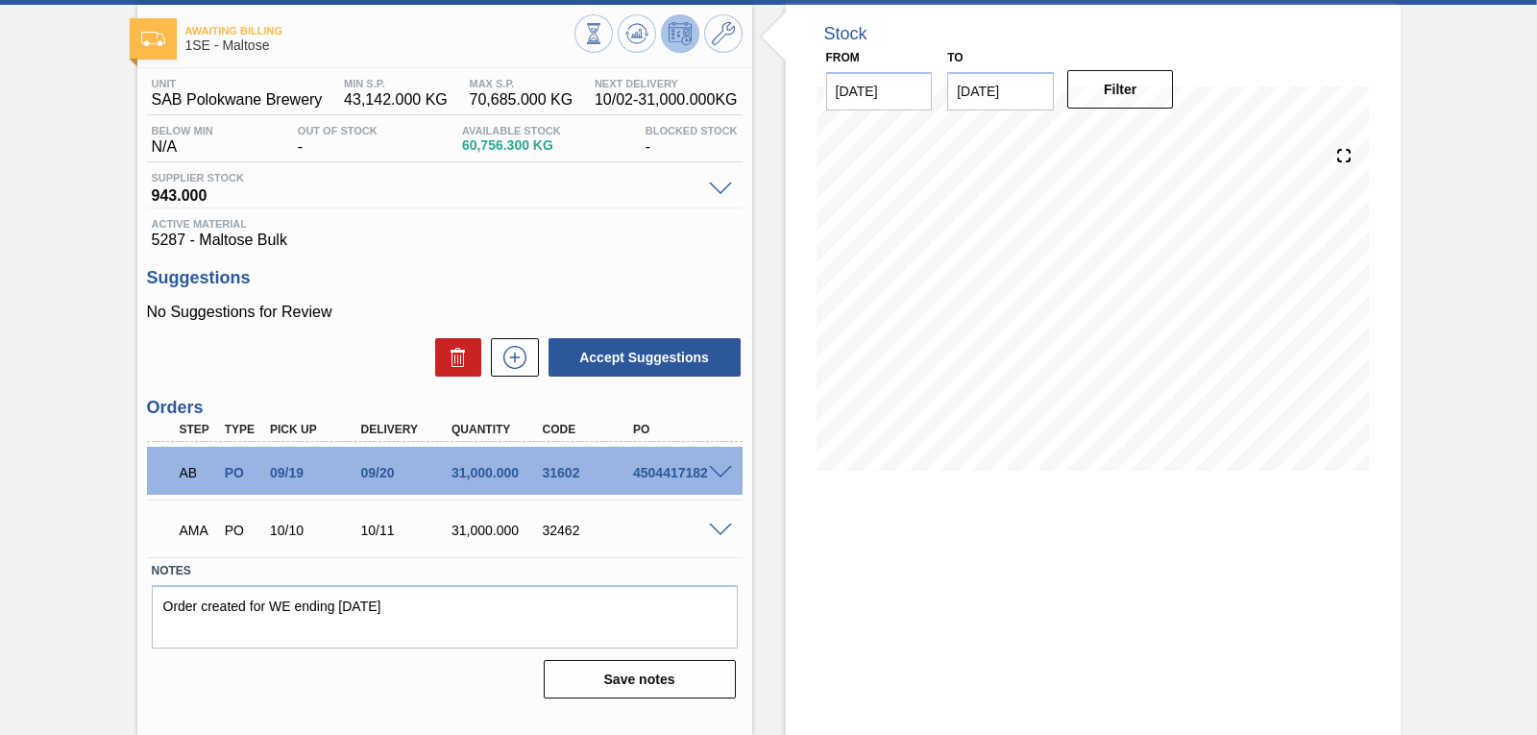
click at [710, 469] on span at bounding box center [720, 473] width 23 height 14
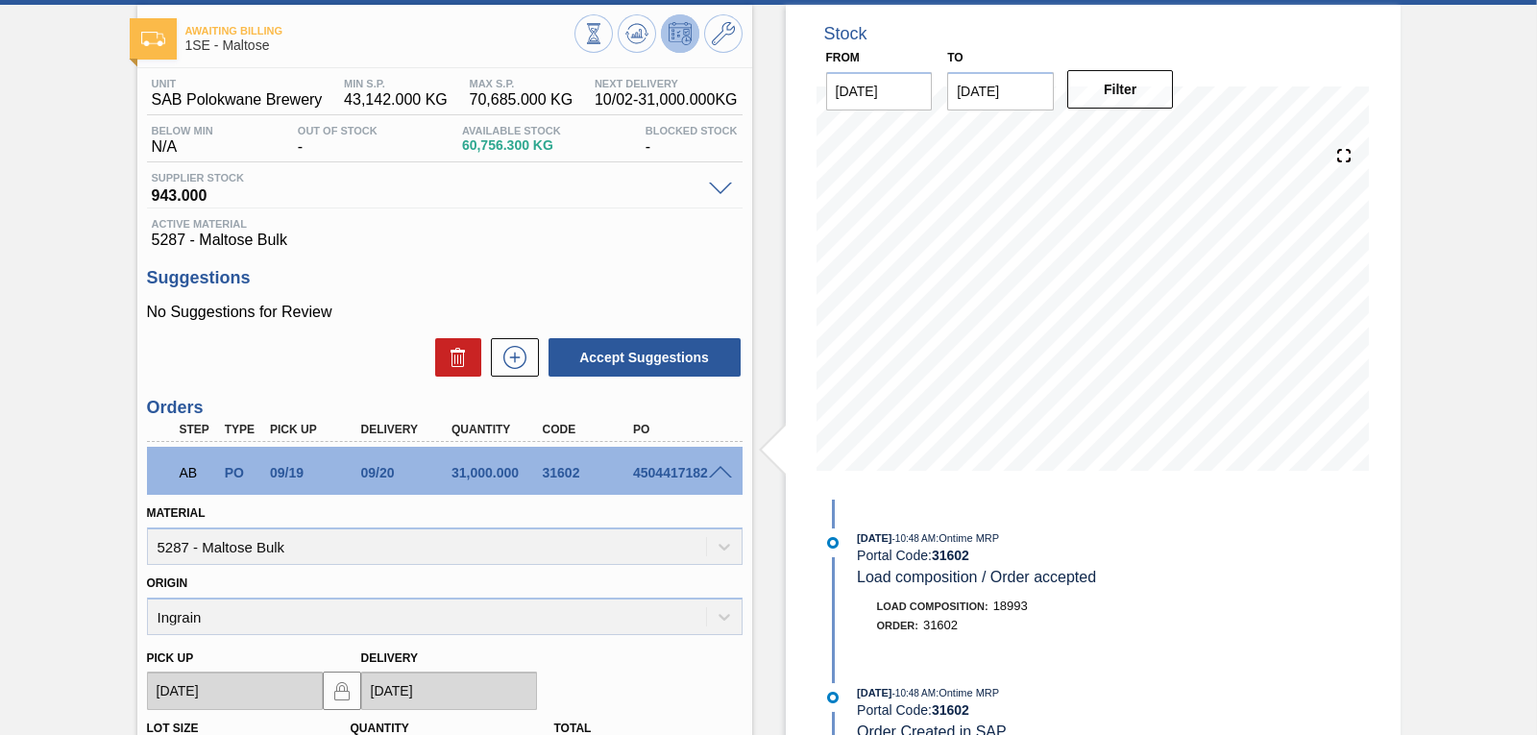
click at [710, 469] on span at bounding box center [720, 473] width 23 height 14
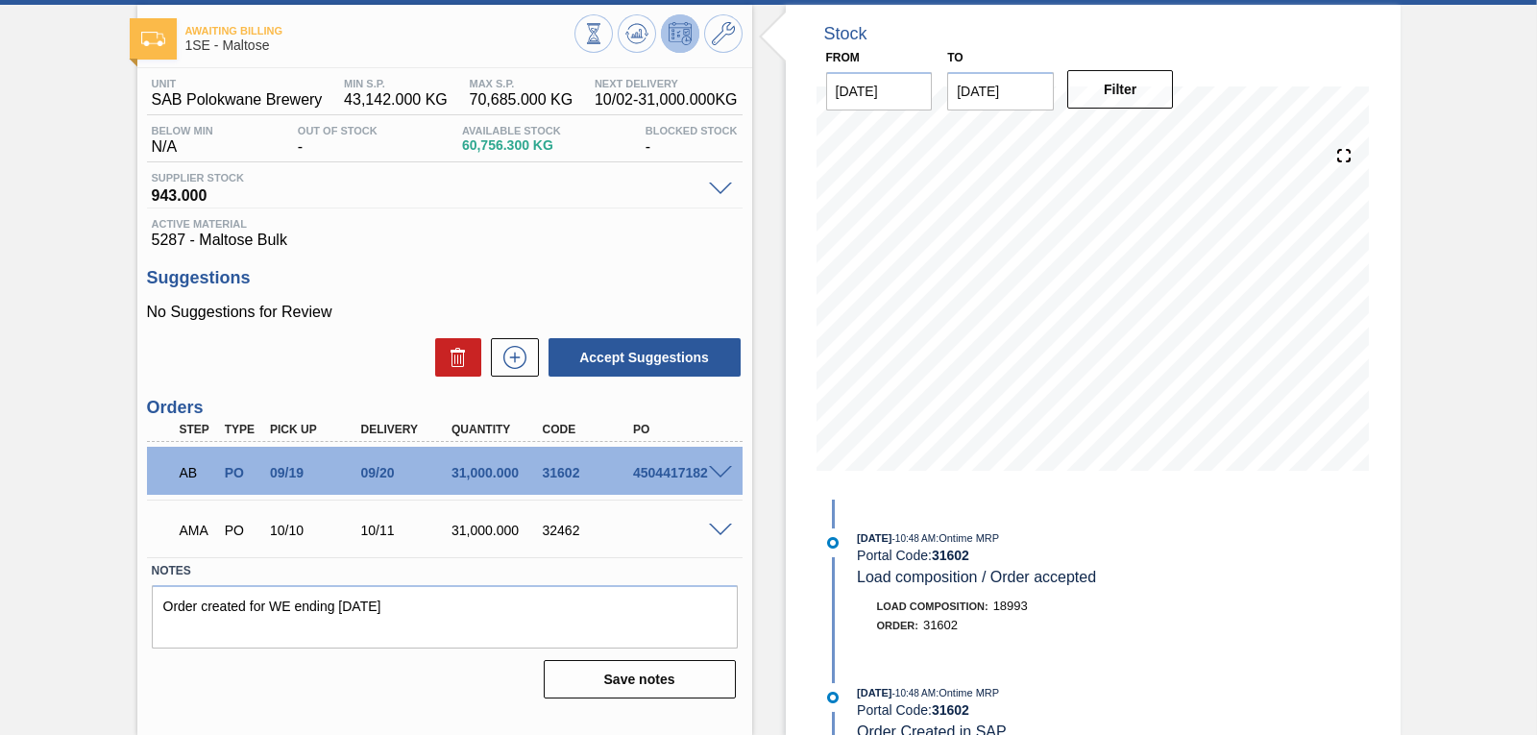
click at [726, 528] on span at bounding box center [720, 531] width 23 height 14
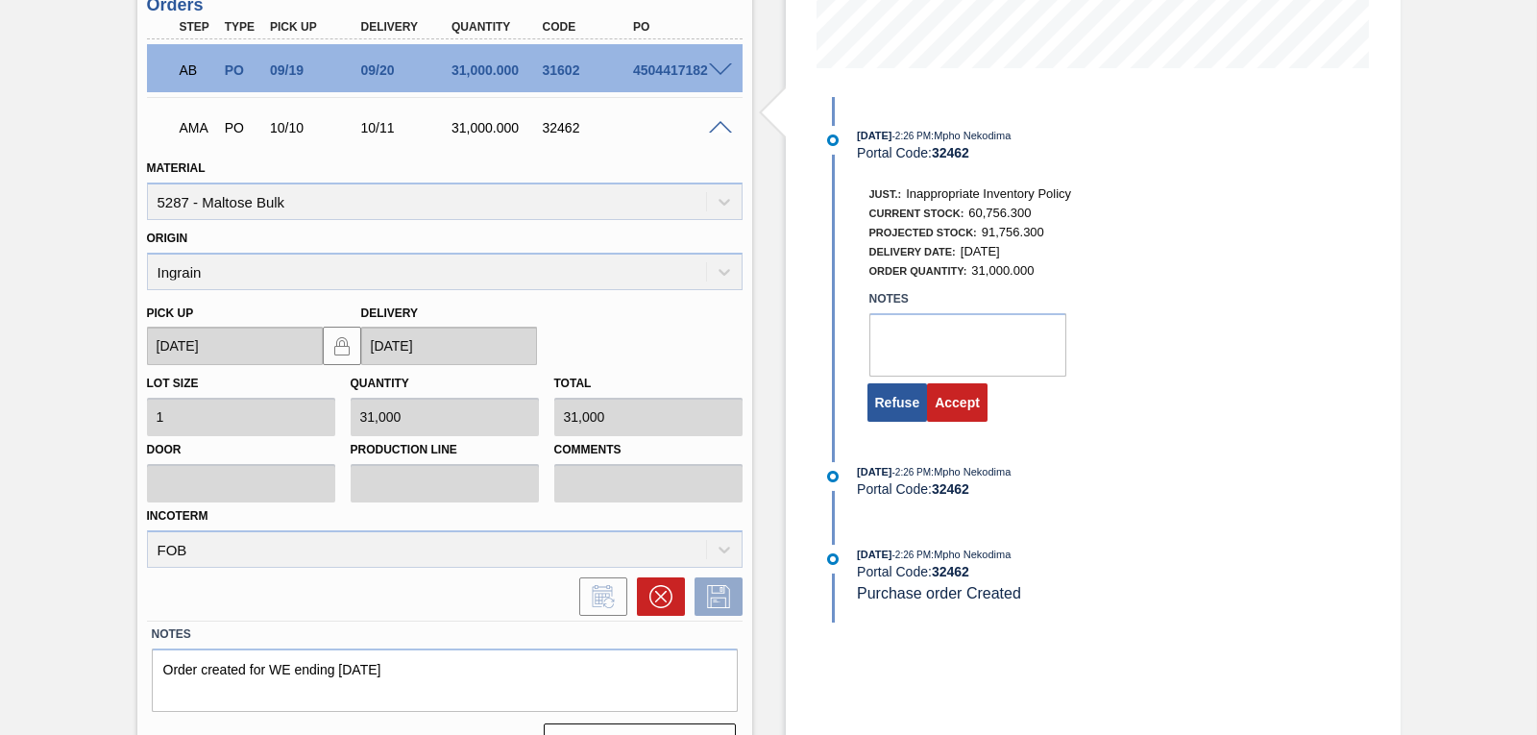
scroll to position [505, 0]
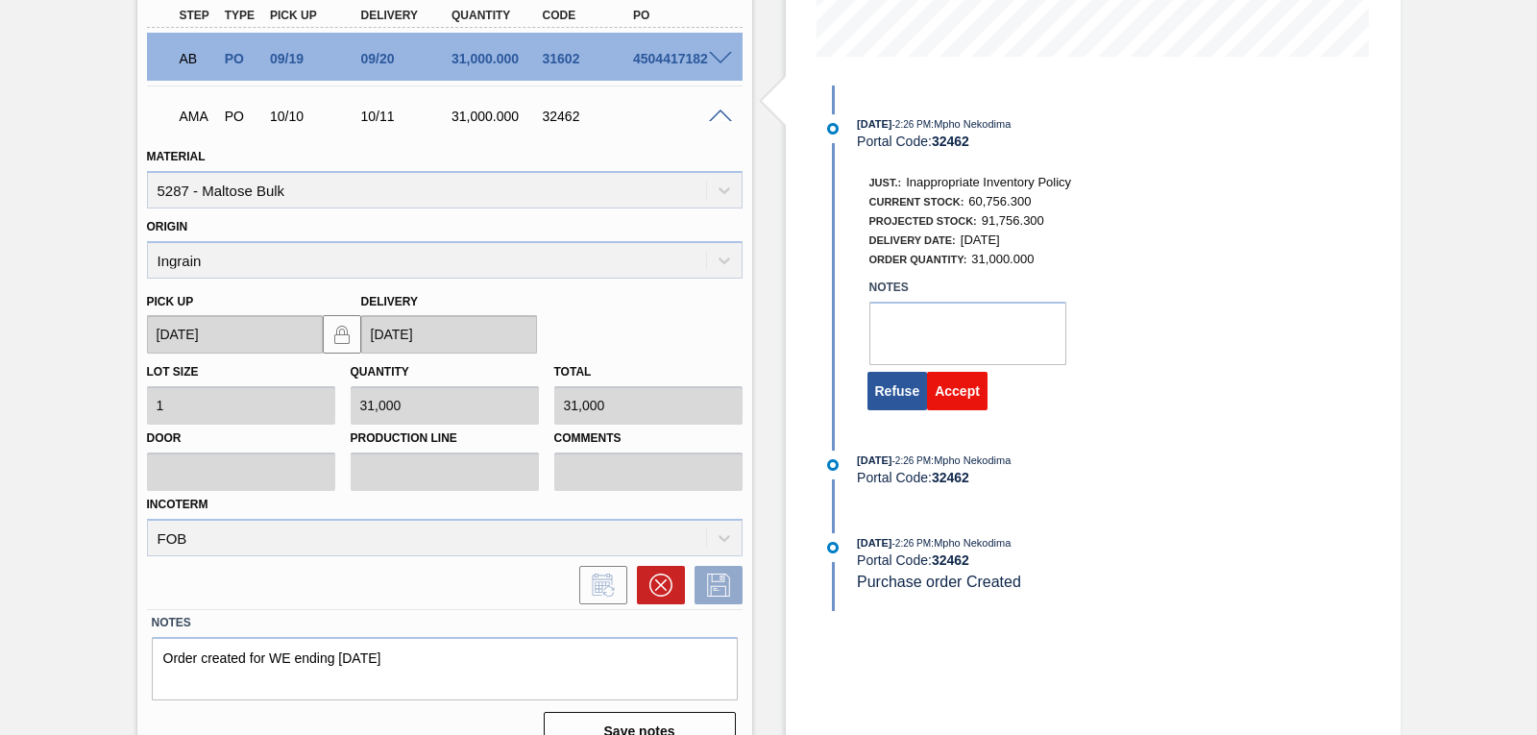
click at [961, 382] on button "Accept" at bounding box center [957, 391] width 61 height 38
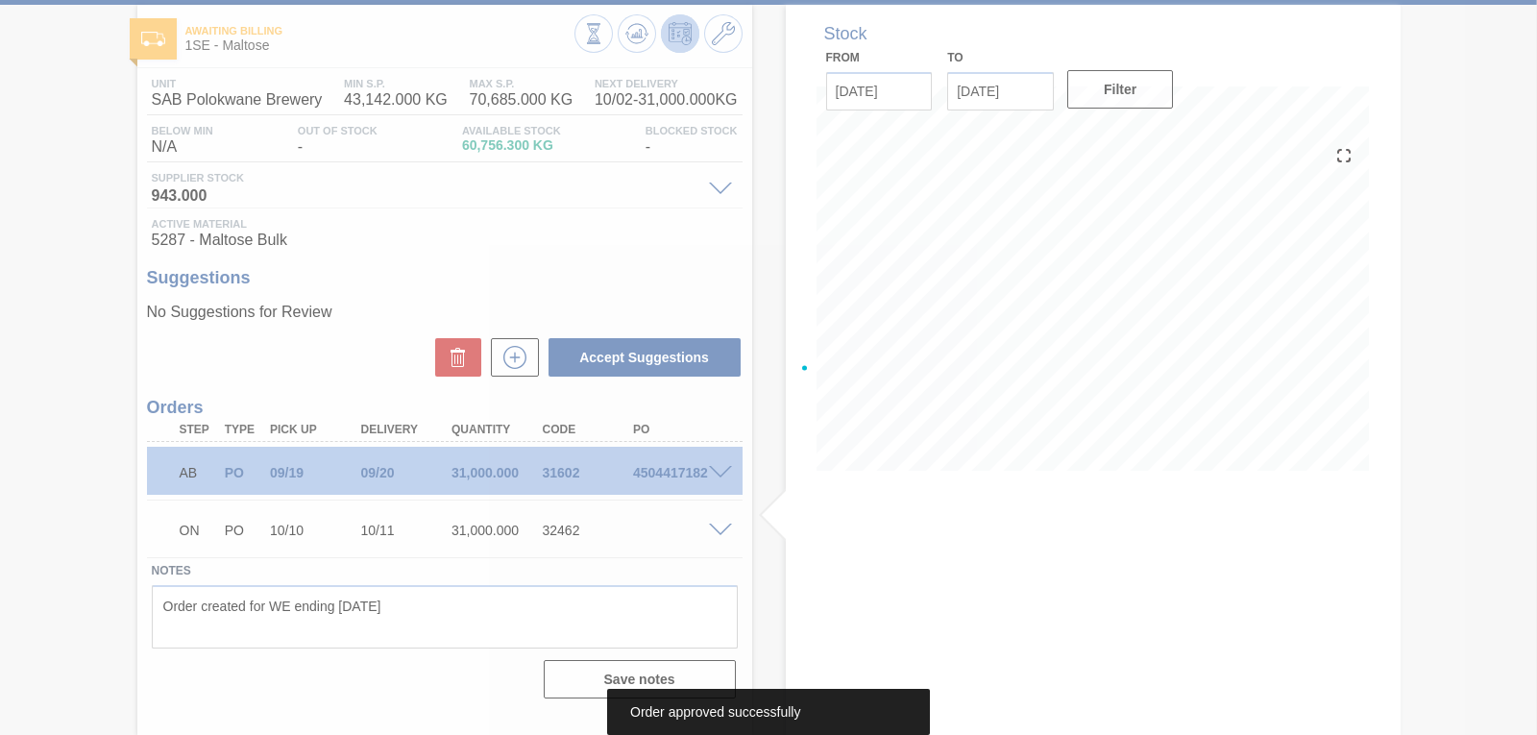
scroll to position [91, 0]
